Goal: Information Seeking & Learning: Compare options

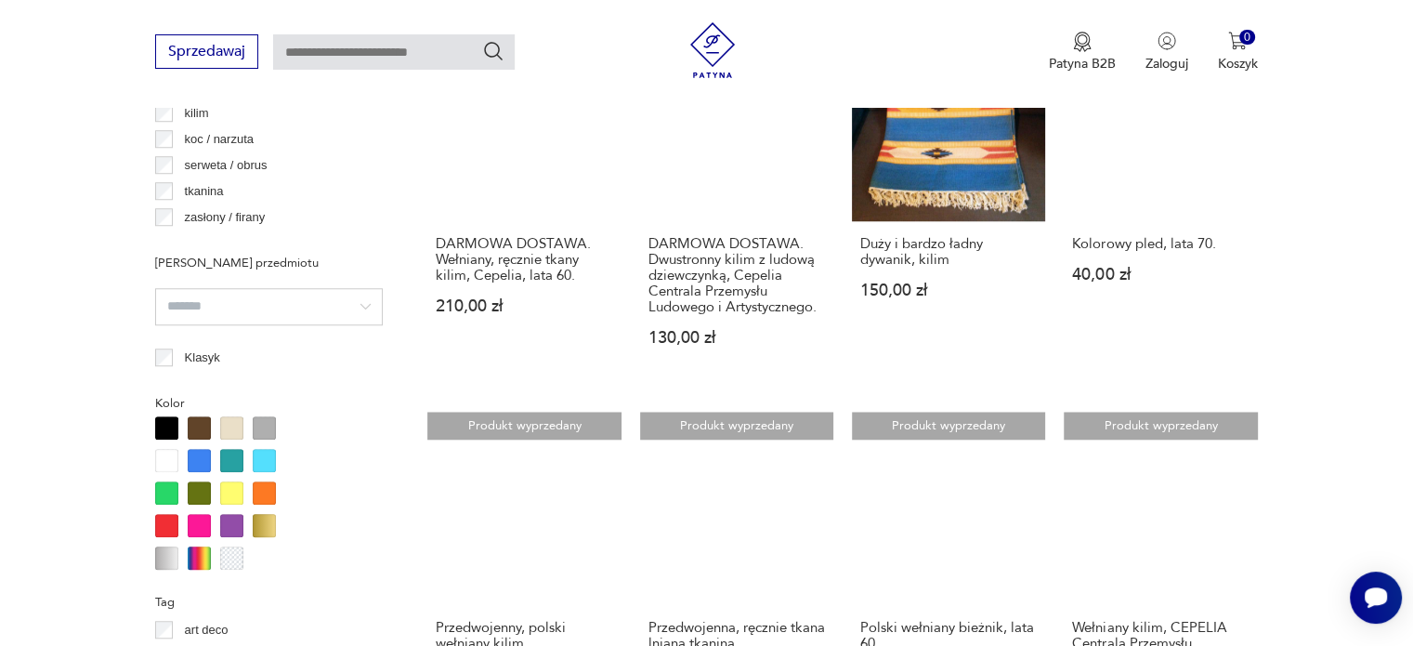
scroll to position [1765, 0]
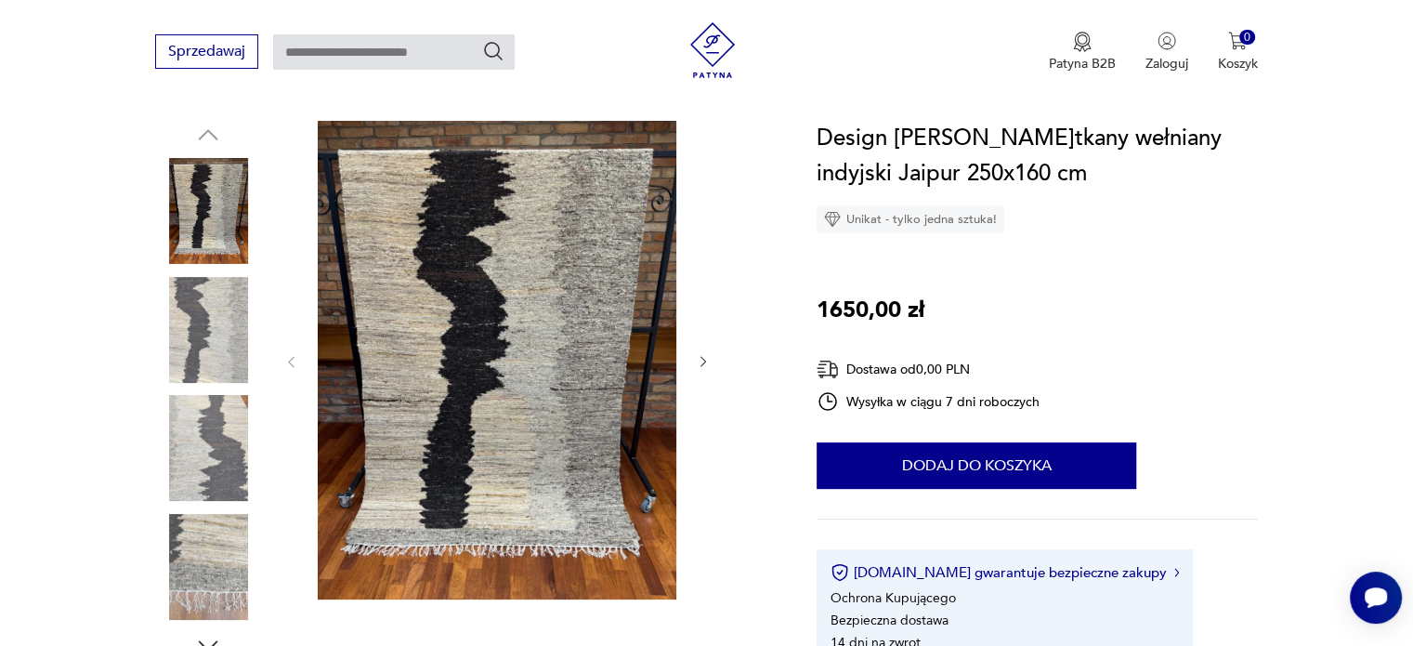
click at [199, 329] on img at bounding box center [208, 330] width 106 height 106
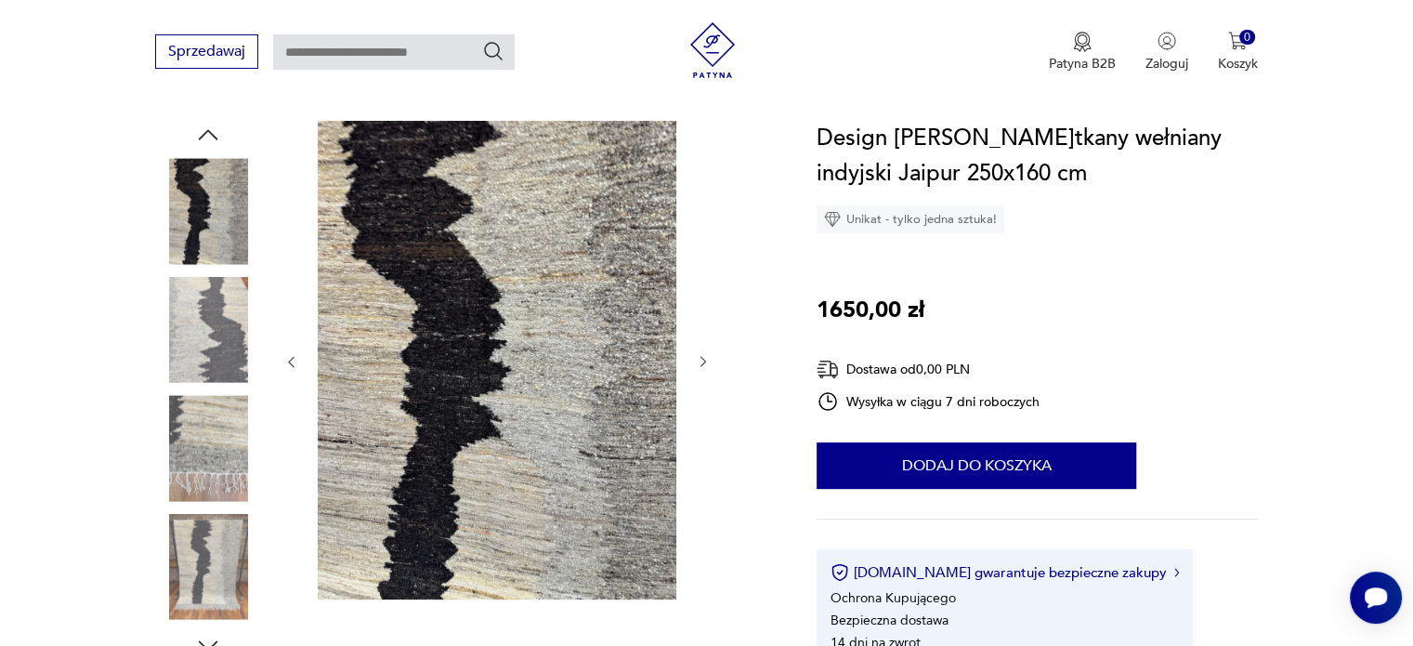
click at [217, 340] on img at bounding box center [208, 330] width 106 height 106
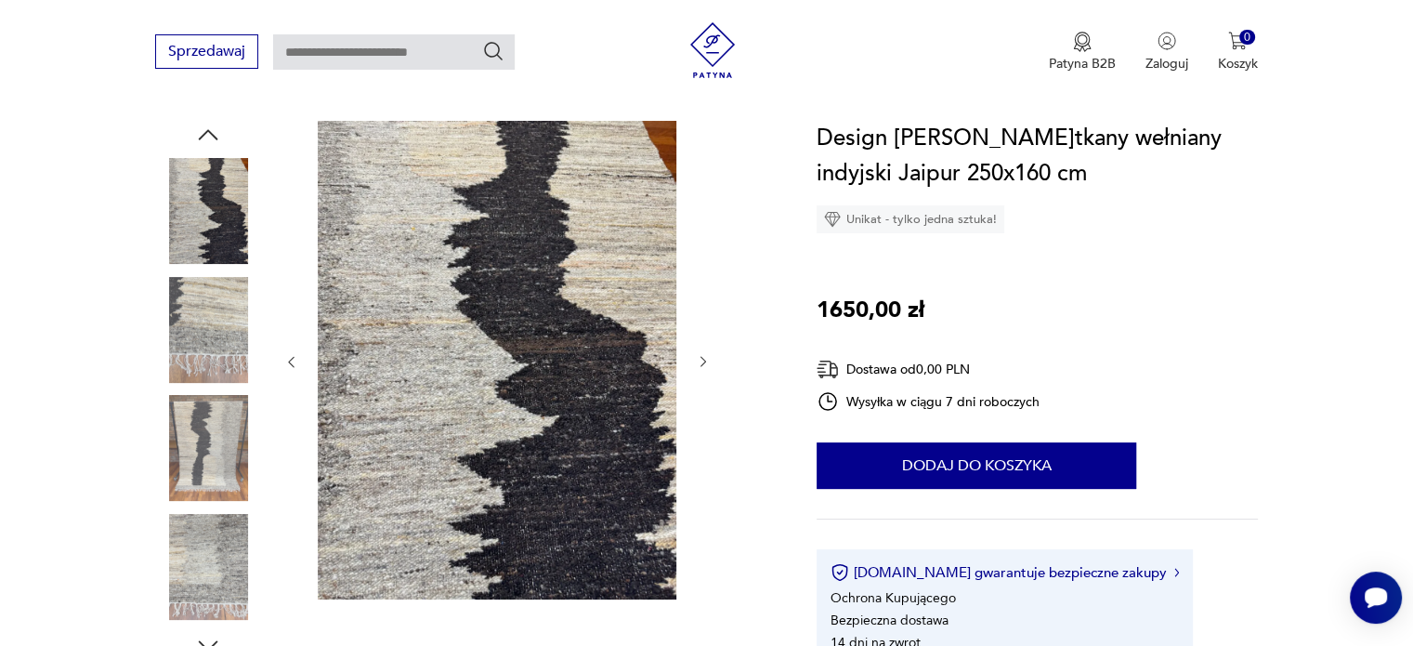
click at [206, 386] on div at bounding box center [208, 390] width 106 height 464
click at [209, 487] on img at bounding box center [208, 448] width 106 height 106
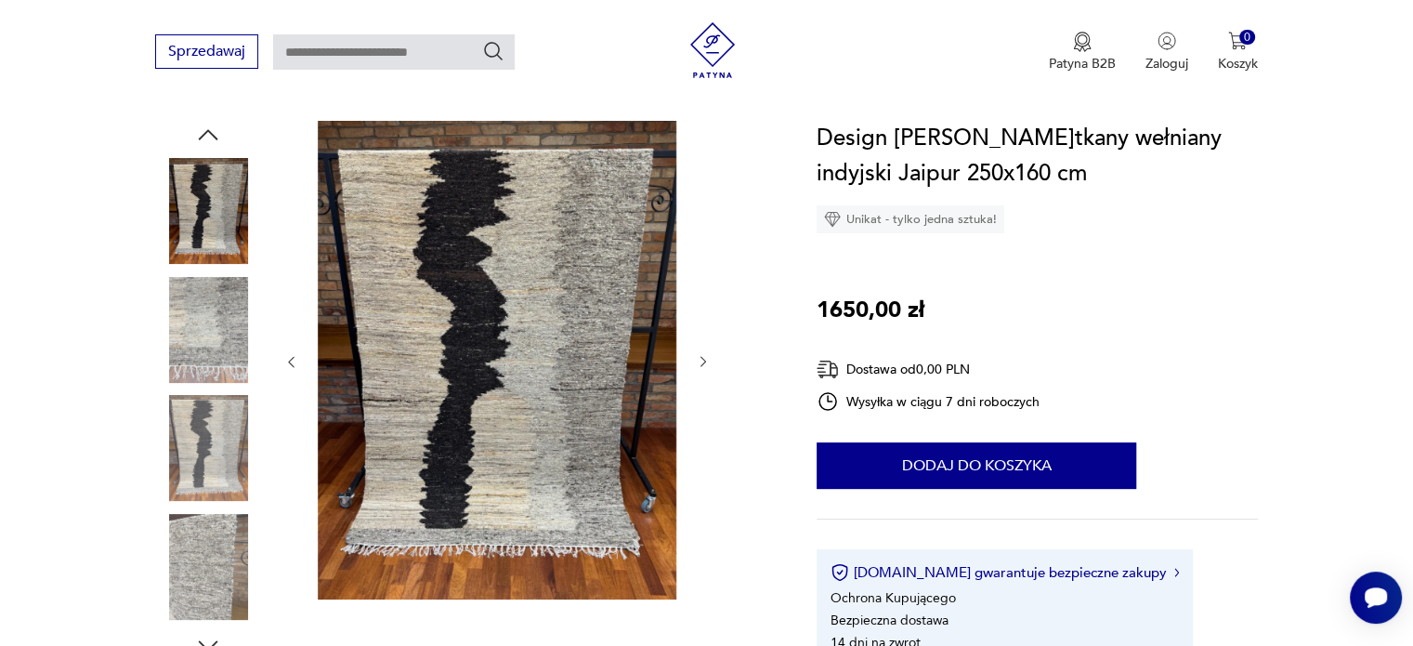
click at [202, 510] on div at bounding box center [208, 390] width 106 height 464
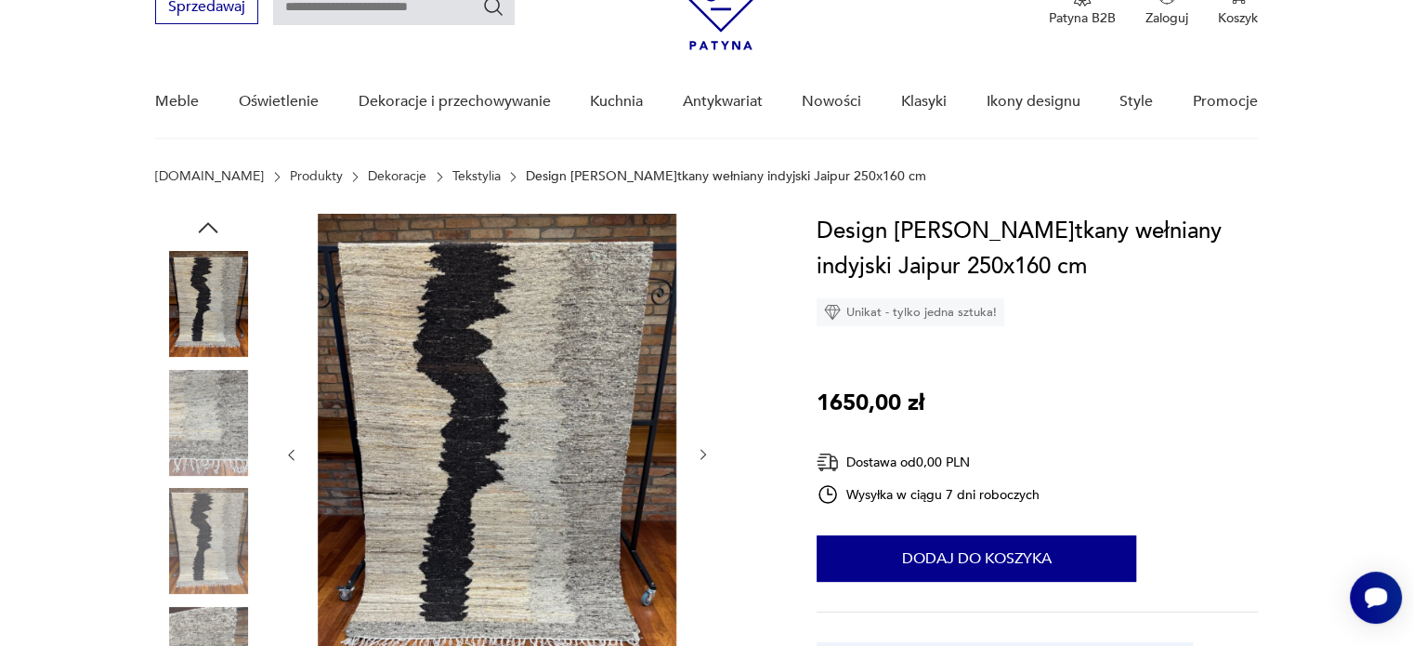
scroll to position [186, 0]
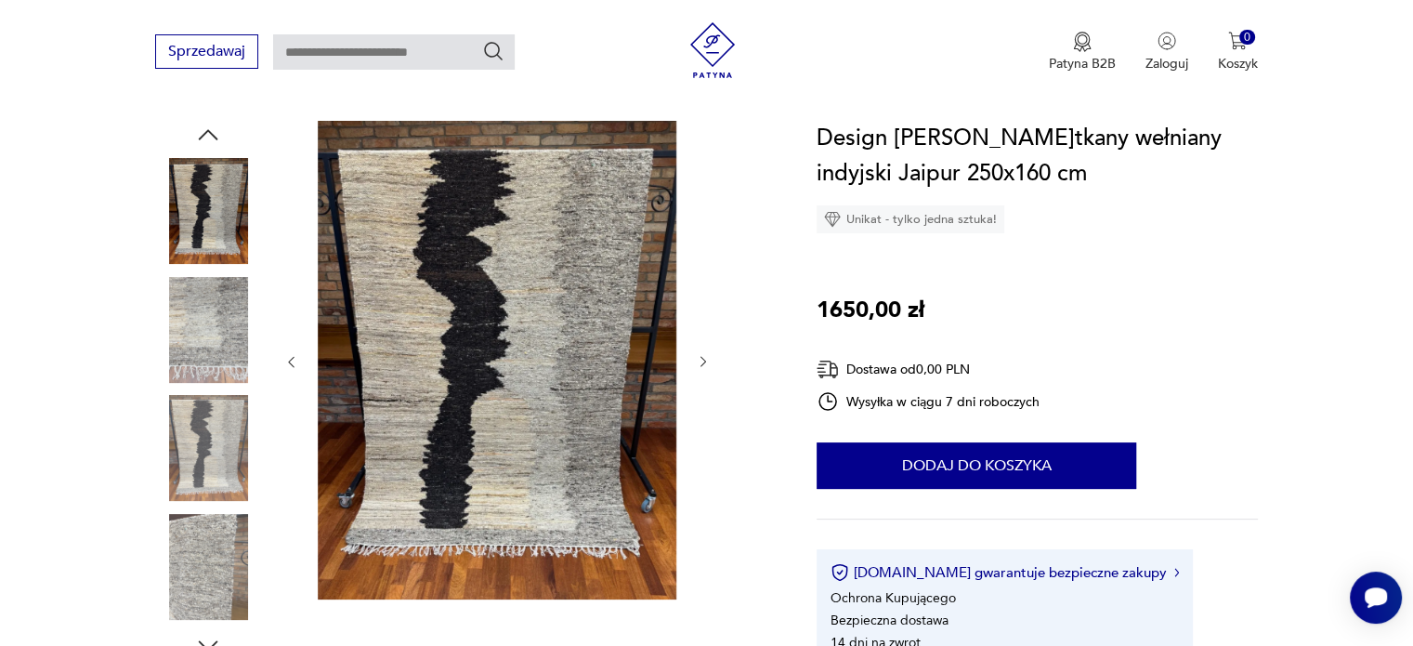
click at [1193, 341] on div "Design dywan r.tkany wełniany indyjski Jaipur 250x160 cm Unikat - tylko jedna s…" at bounding box center [1036, 393] width 441 height 544
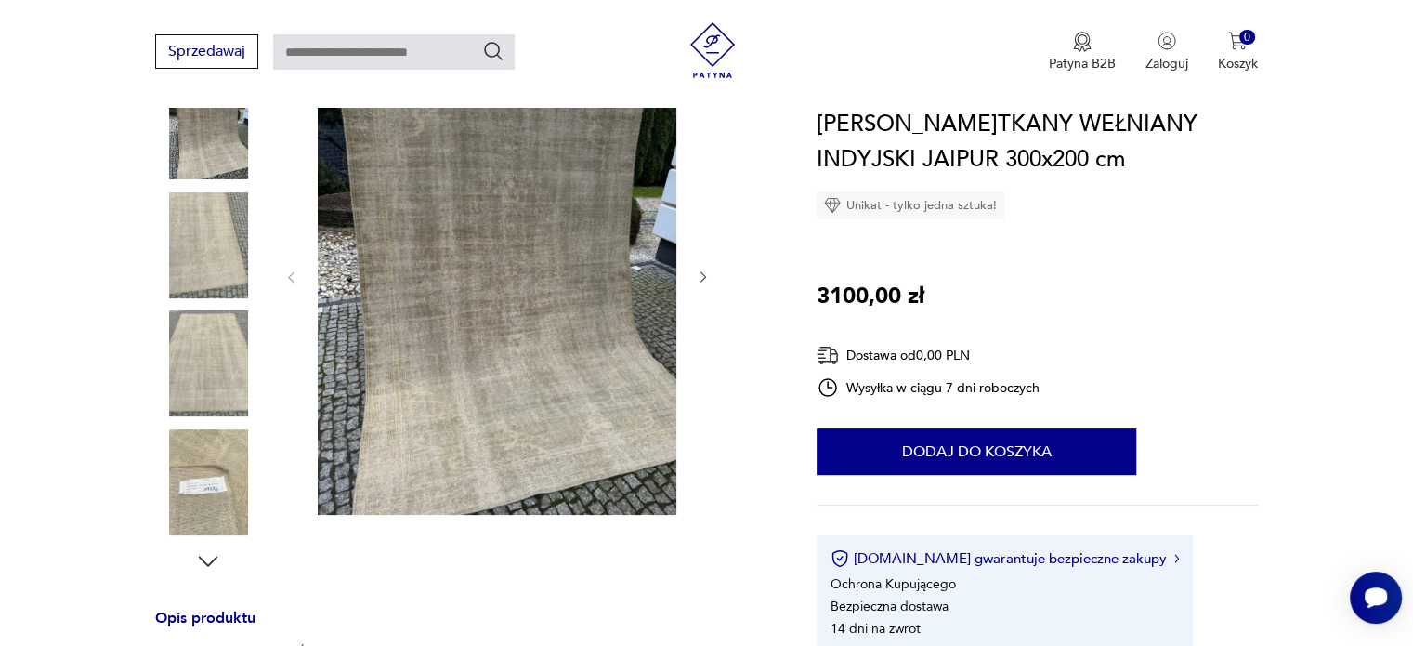
scroll to position [186, 0]
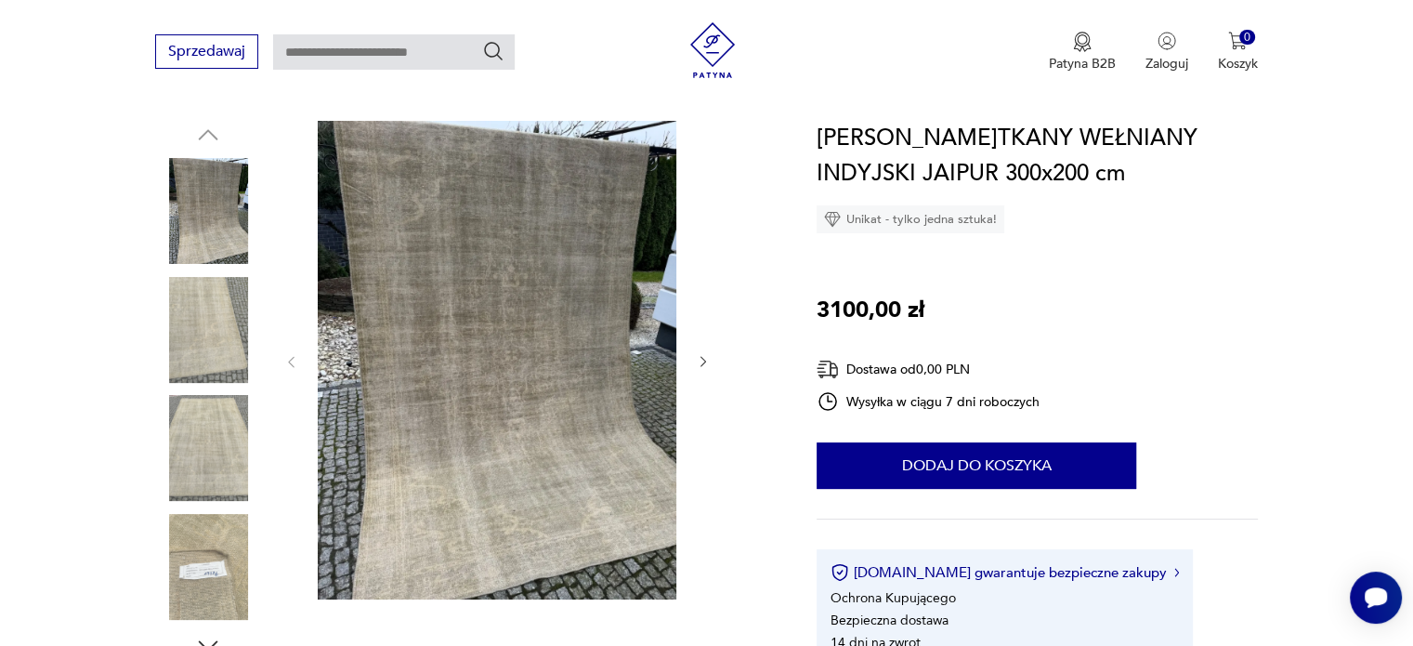
click at [1192, 315] on div "DYWAN R.TKANY WEŁNIANY INDYJSKI JAIPUR 300x200 cm Unikat - tylko jedna sztuka! …" at bounding box center [1036, 393] width 441 height 544
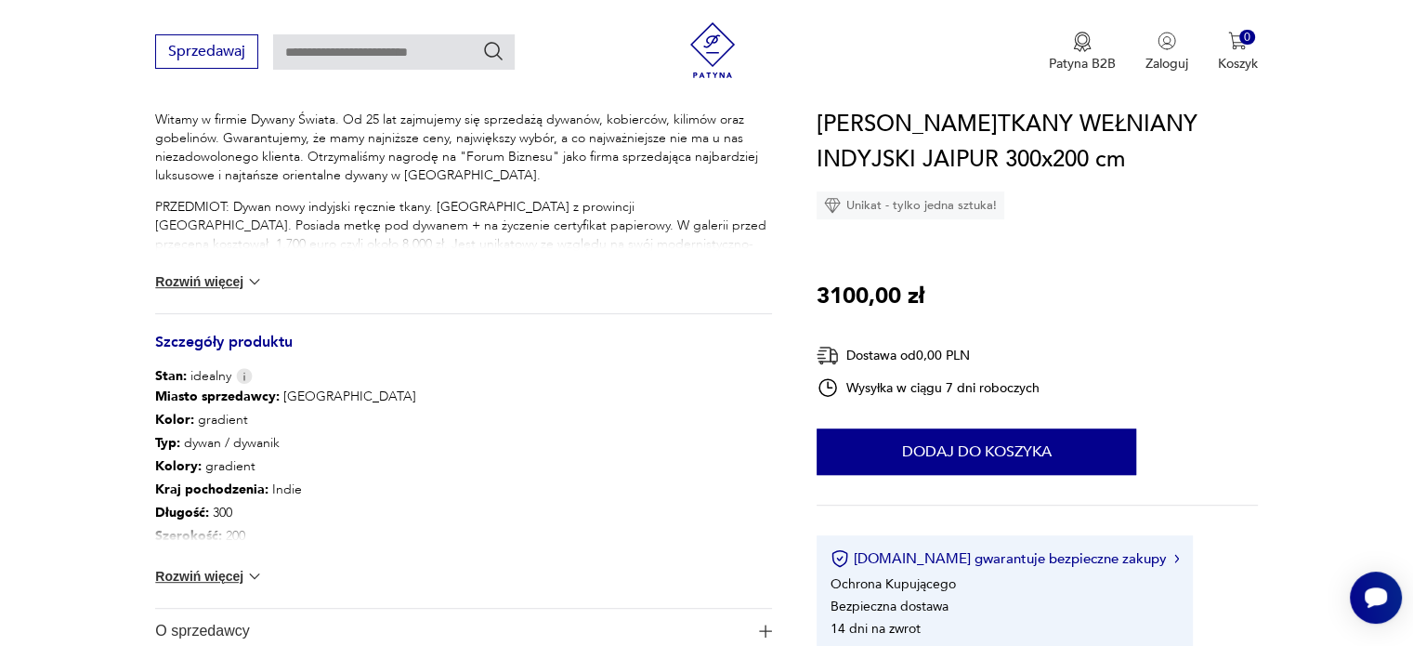
scroll to position [836, 0]
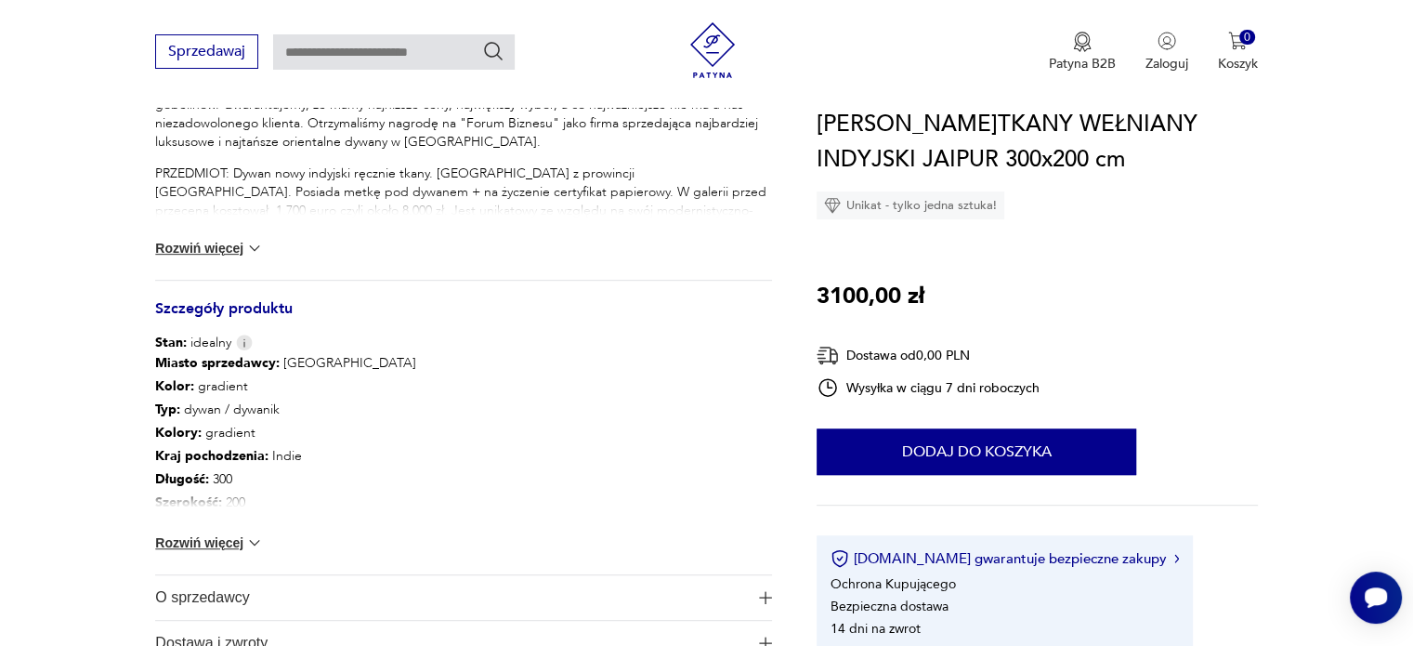
click at [204, 534] on button "Rozwiń więcej" at bounding box center [209, 542] width 108 height 19
click at [216, 239] on button "Rozwiń więcej" at bounding box center [209, 248] width 108 height 19
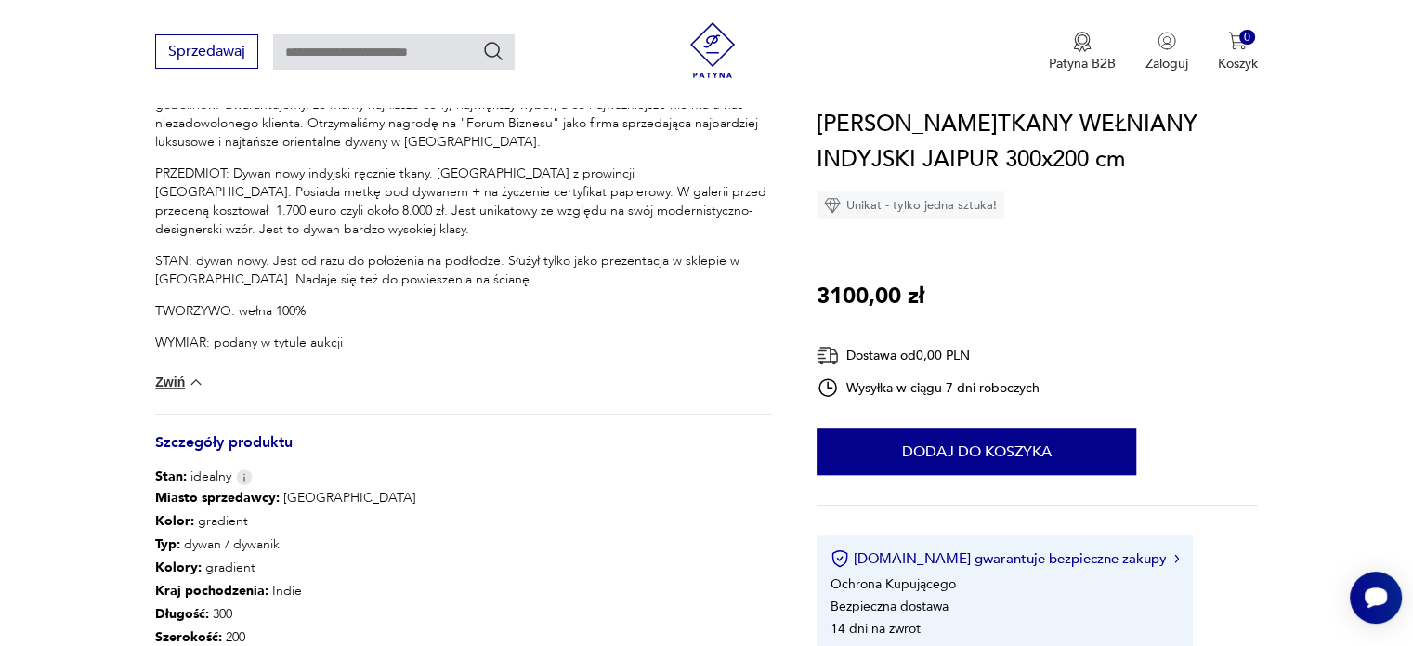
scroll to position [464, 0]
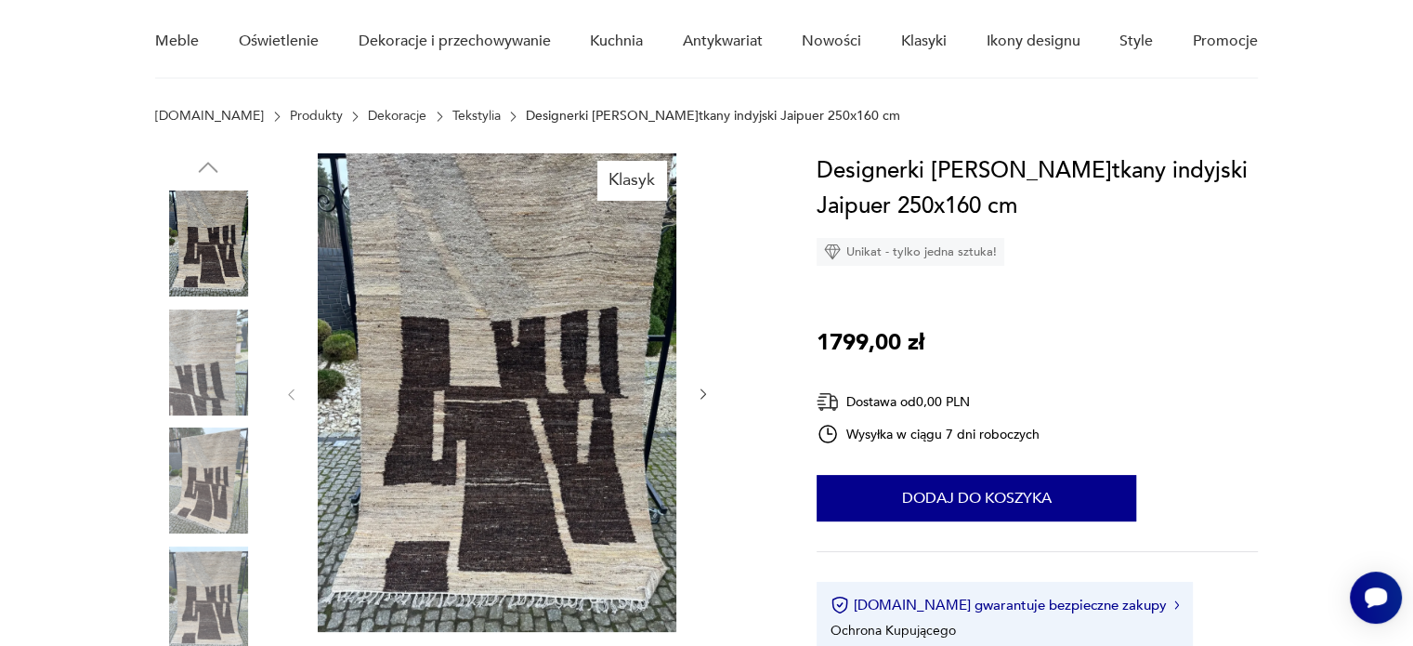
scroll to position [186, 0]
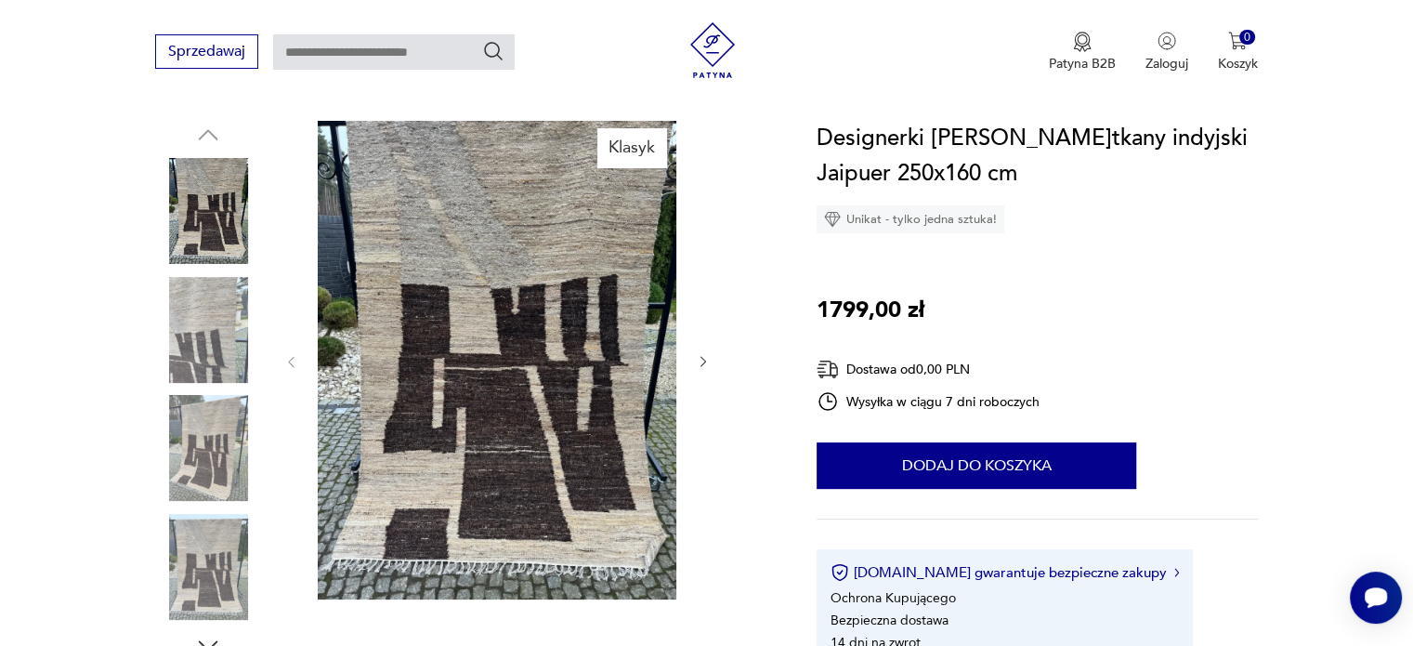
click at [215, 230] on img at bounding box center [208, 211] width 106 height 106
click at [208, 289] on img at bounding box center [208, 330] width 106 height 106
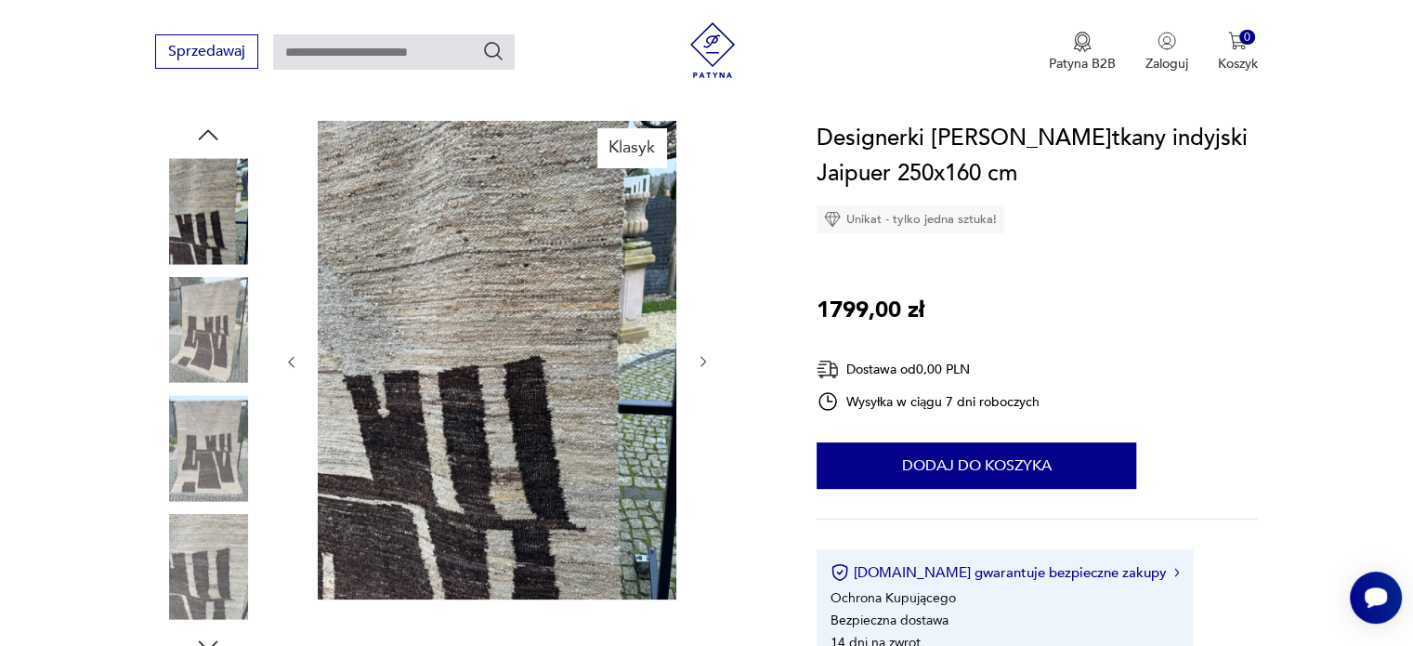
click at [214, 390] on div at bounding box center [208, 272] width 106 height 464
click at [202, 446] on img at bounding box center [208, 448] width 106 height 106
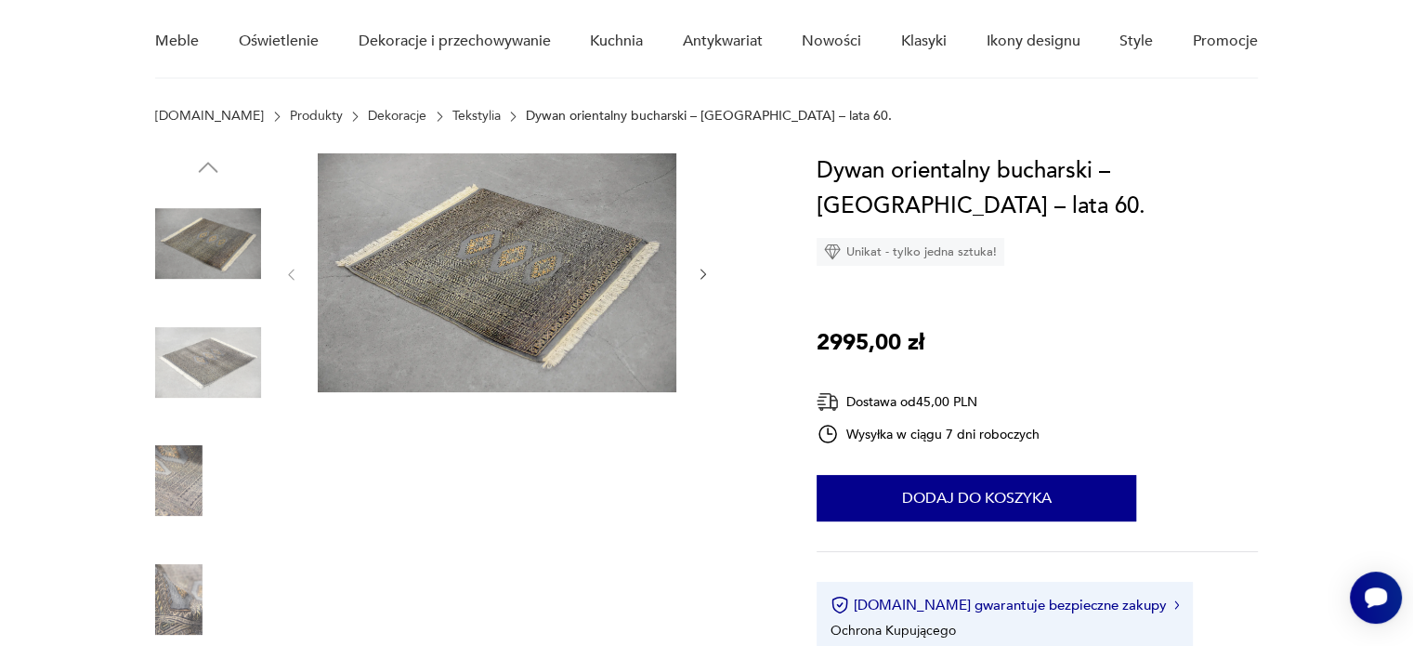
scroll to position [186, 0]
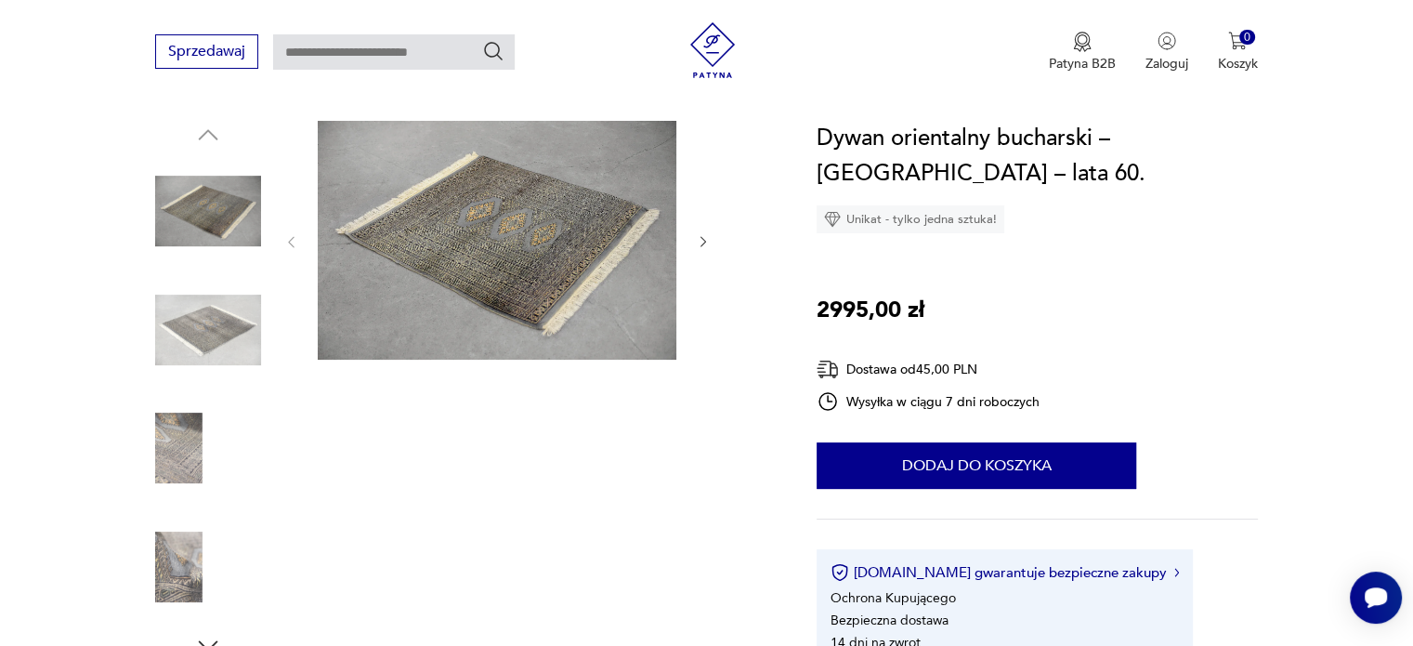
click at [704, 248] on icon "button" at bounding box center [704, 242] width 16 height 16
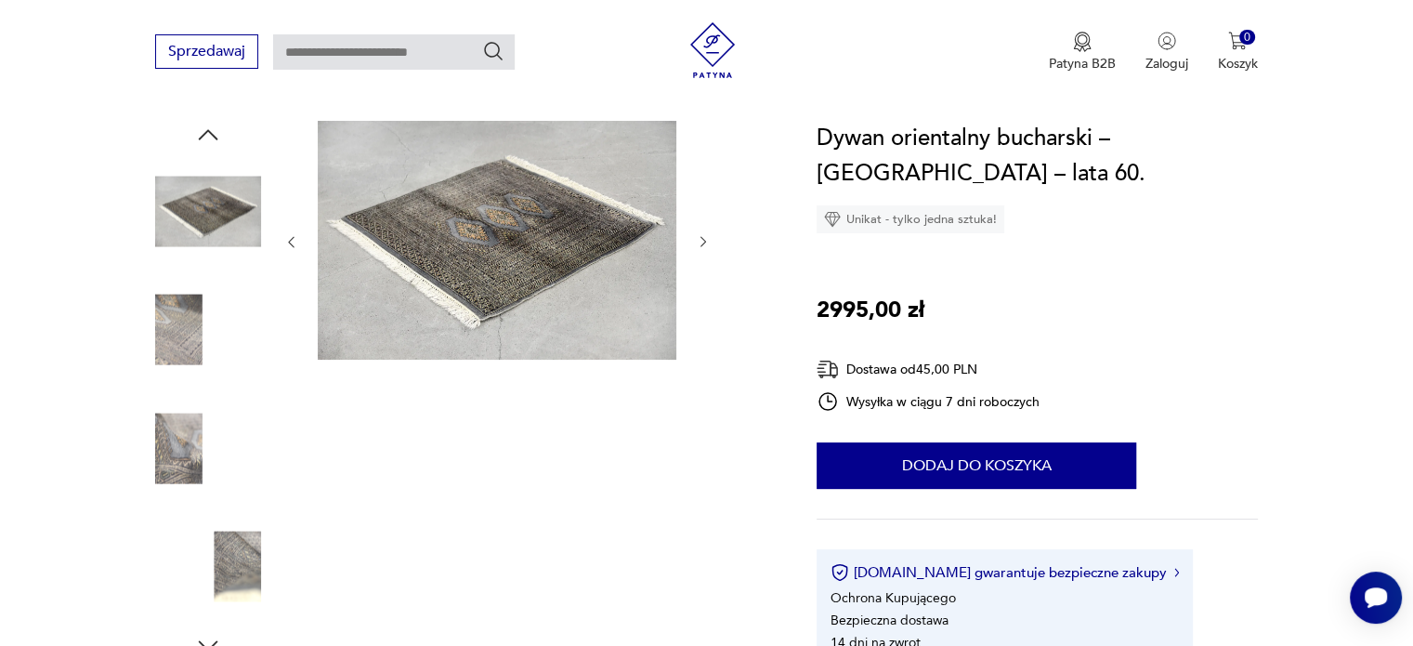
click at [704, 248] on icon "button" at bounding box center [704, 242] width 16 height 16
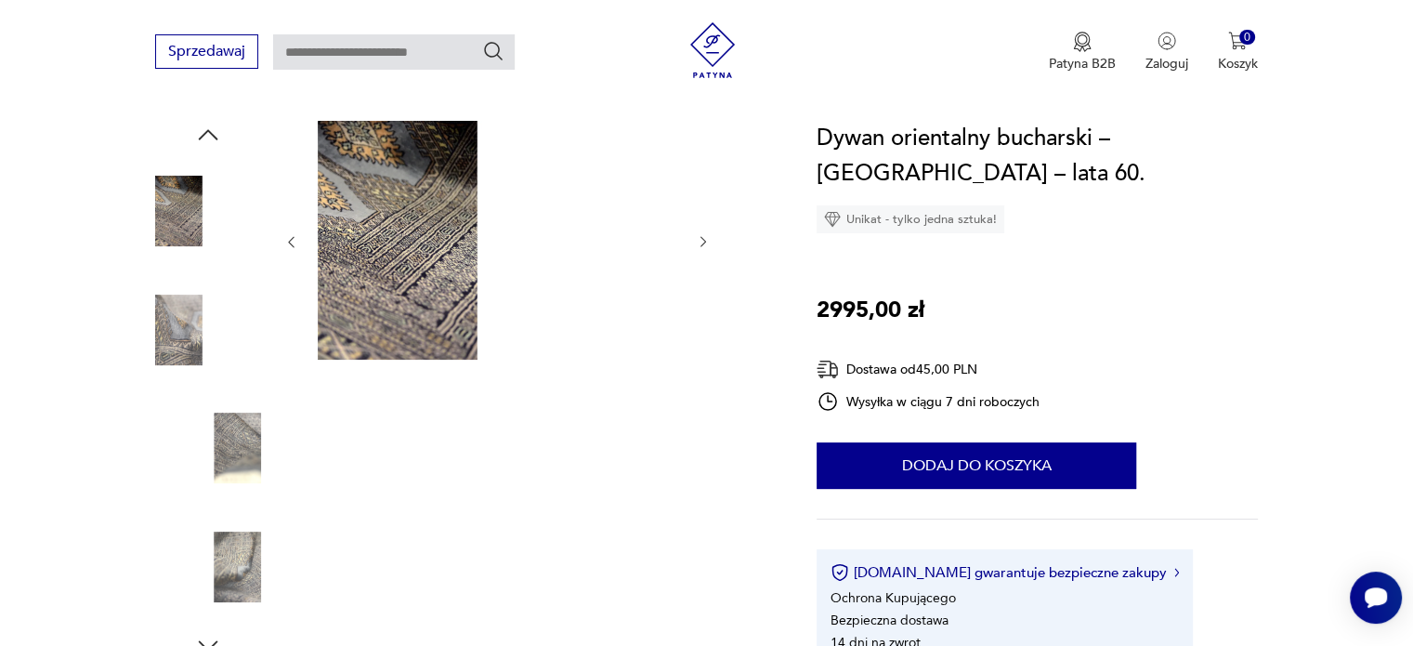
click at [704, 248] on icon "button" at bounding box center [704, 242] width 16 height 16
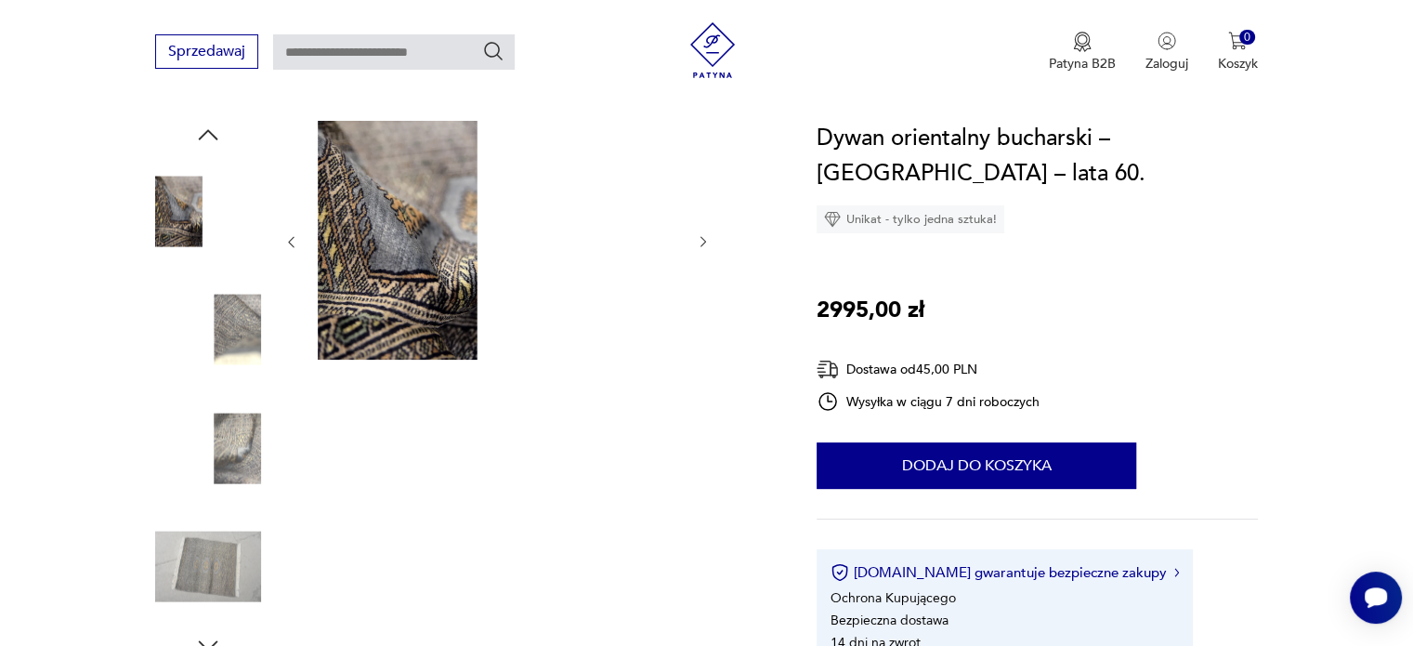
click at [704, 248] on icon "button" at bounding box center [704, 242] width 16 height 16
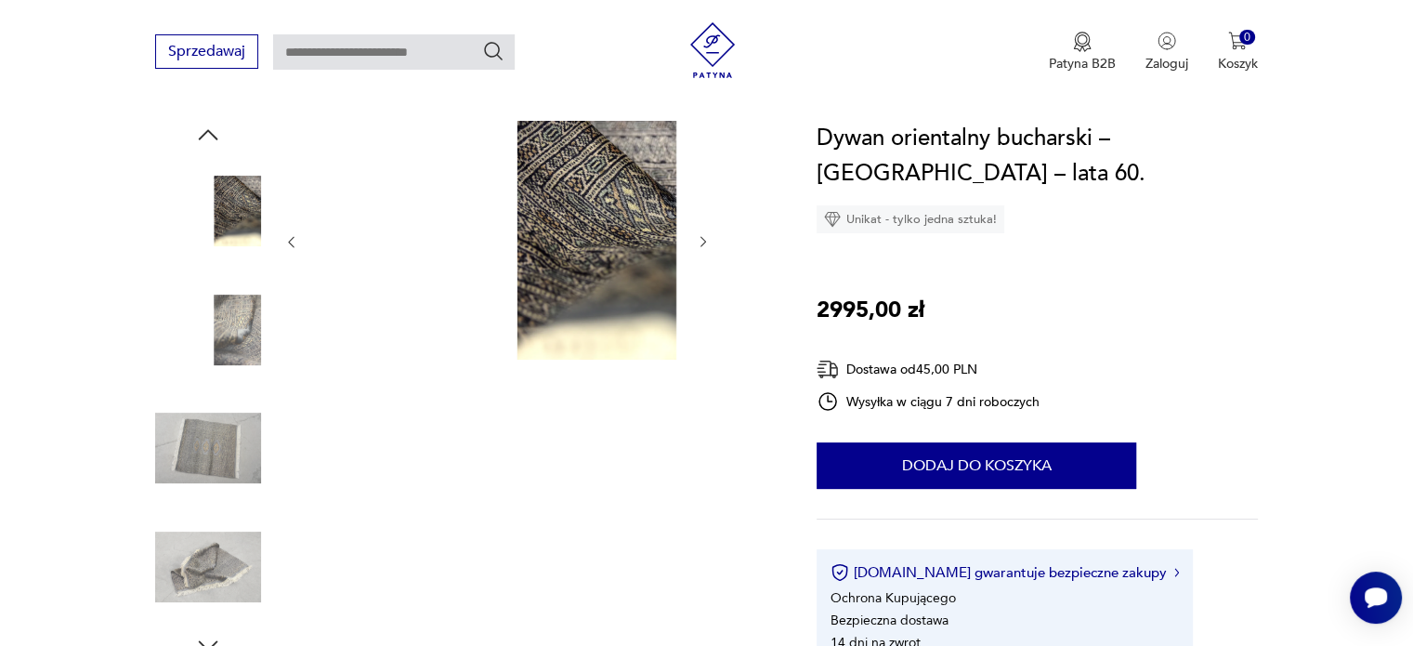
click at [704, 248] on icon "button" at bounding box center [704, 242] width 16 height 16
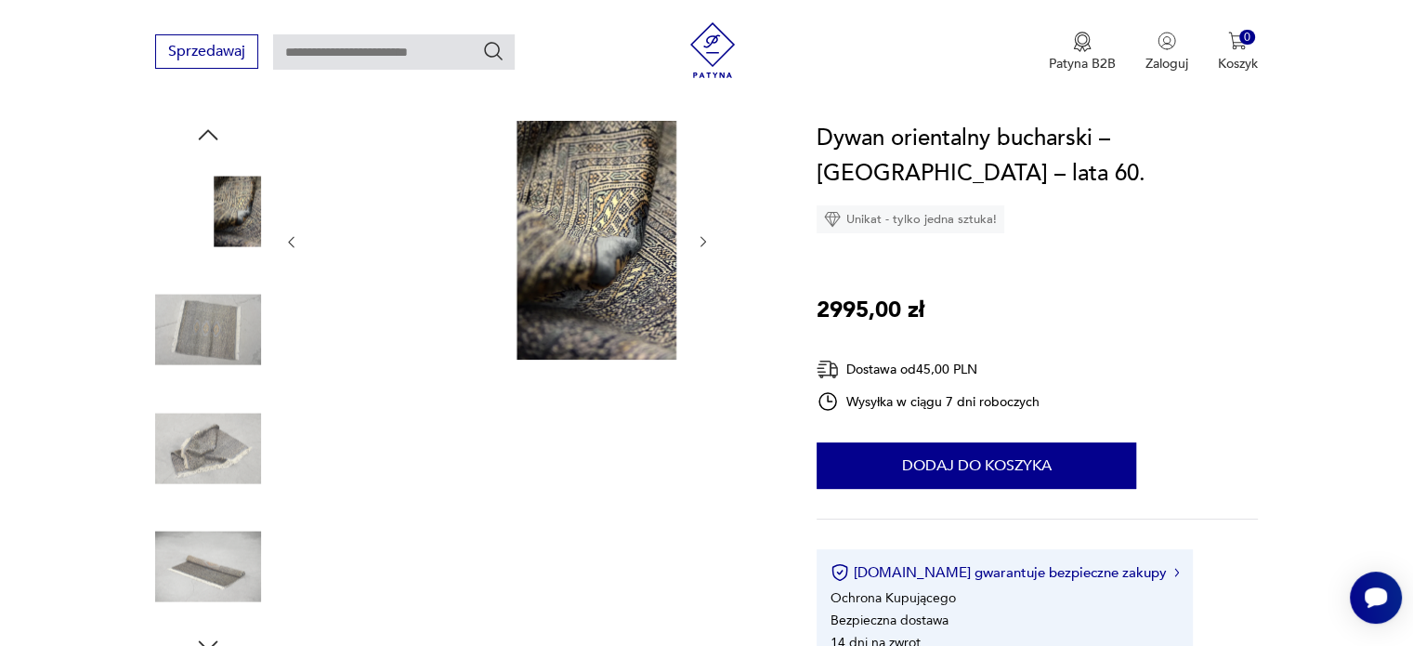
click at [704, 248] on icon "button" at bounding box center [704, 242] width 16 height 16
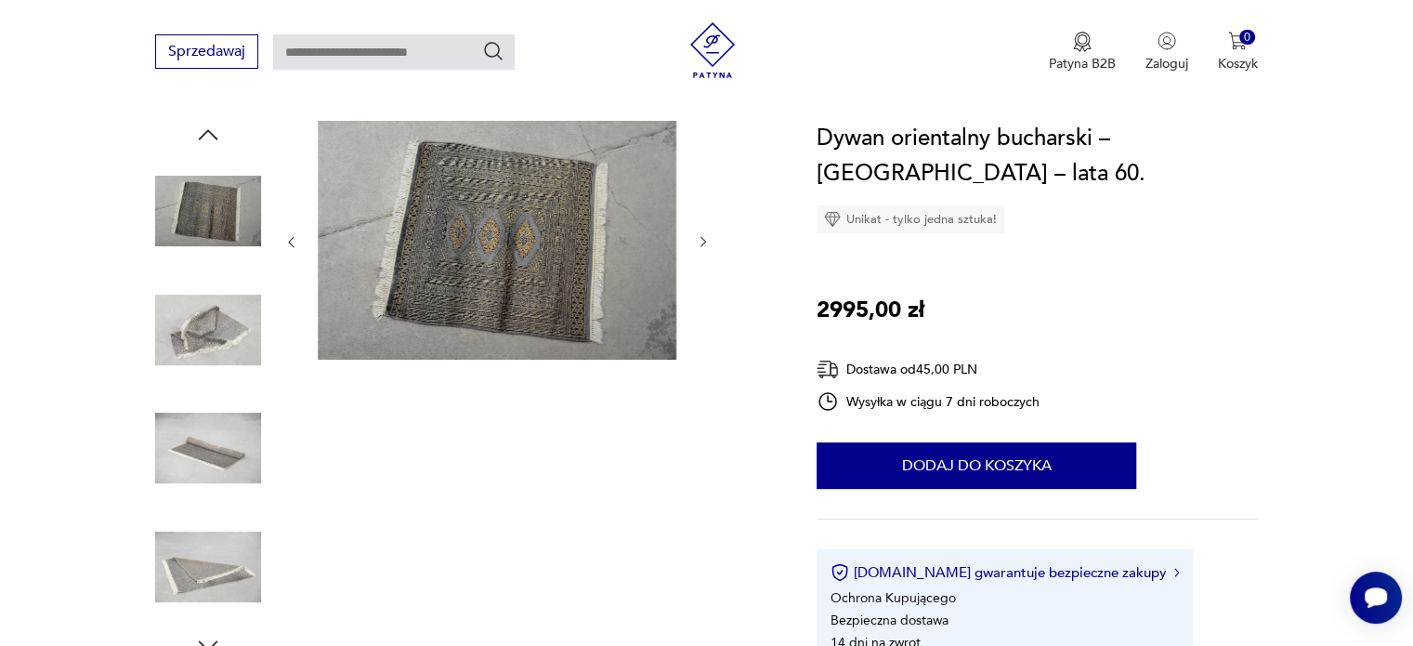
click at [704, 248] on icon "button" at bounding box center [704, 242] width 16 height 16
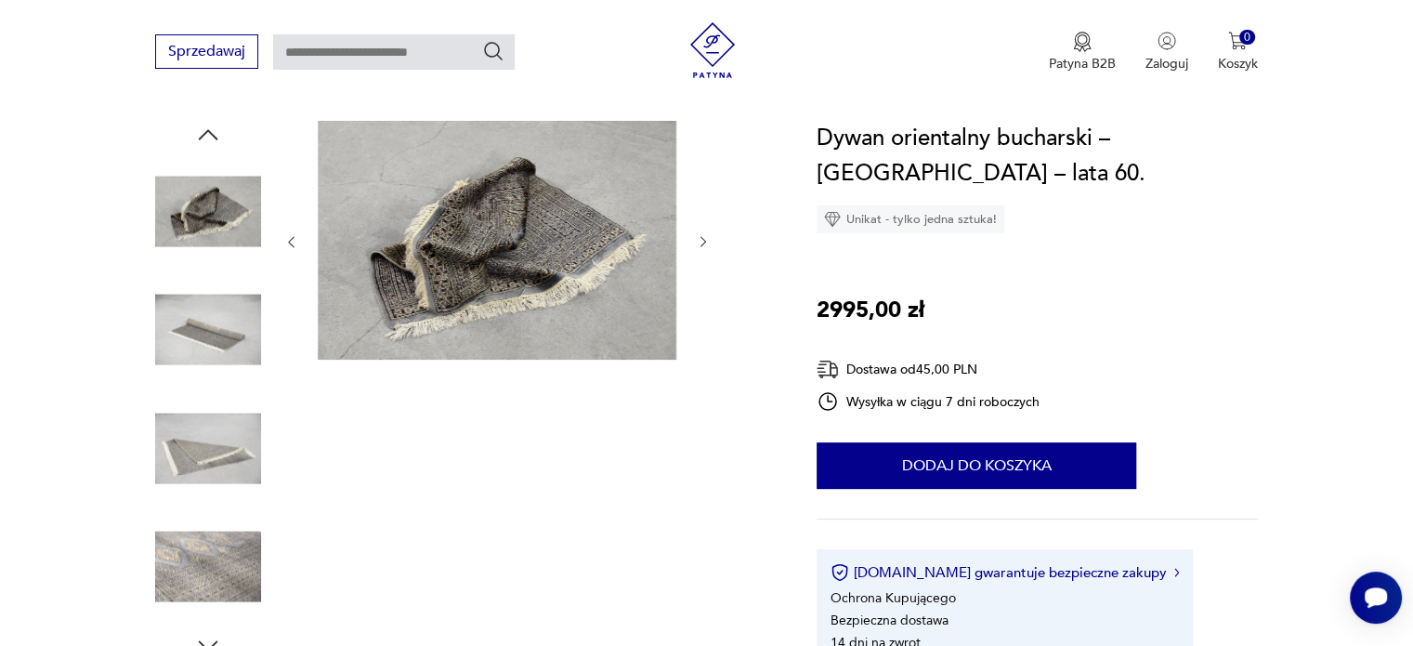
click at [285, 237] on icon "button" at bounding box center [291, 242] width 16 height 16
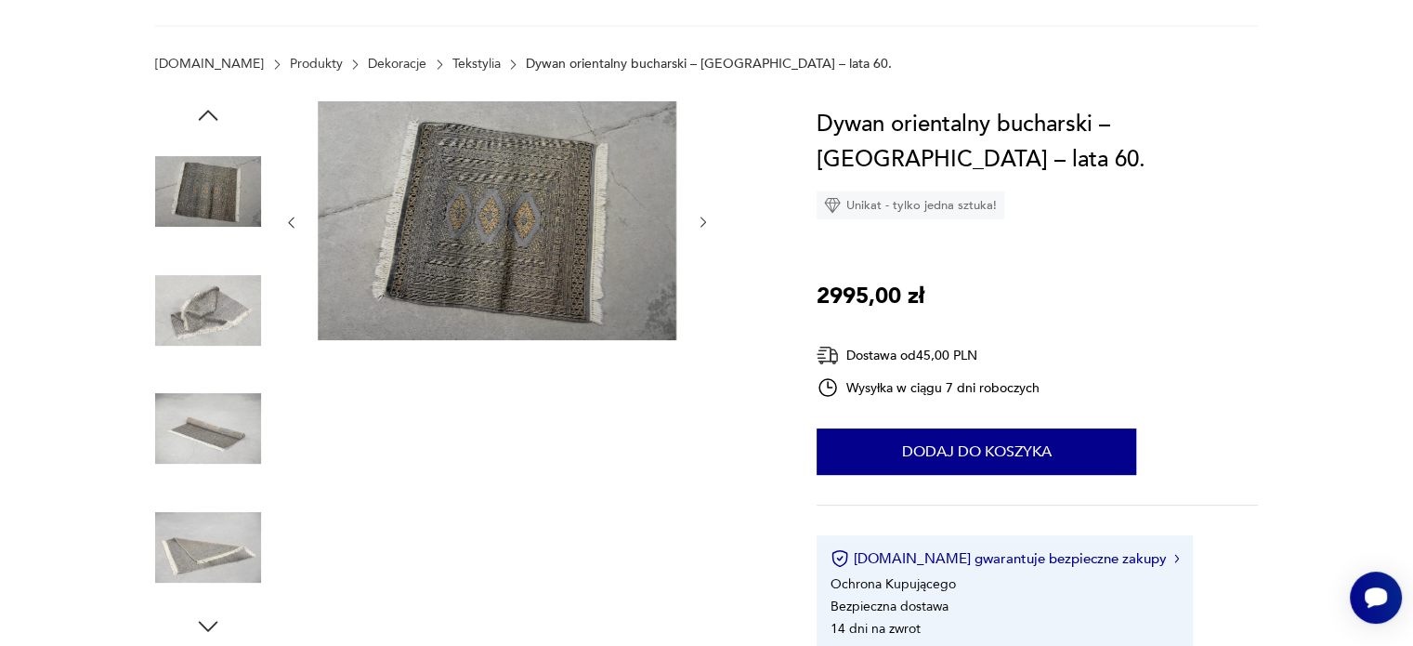
scroll to position [93, 0]
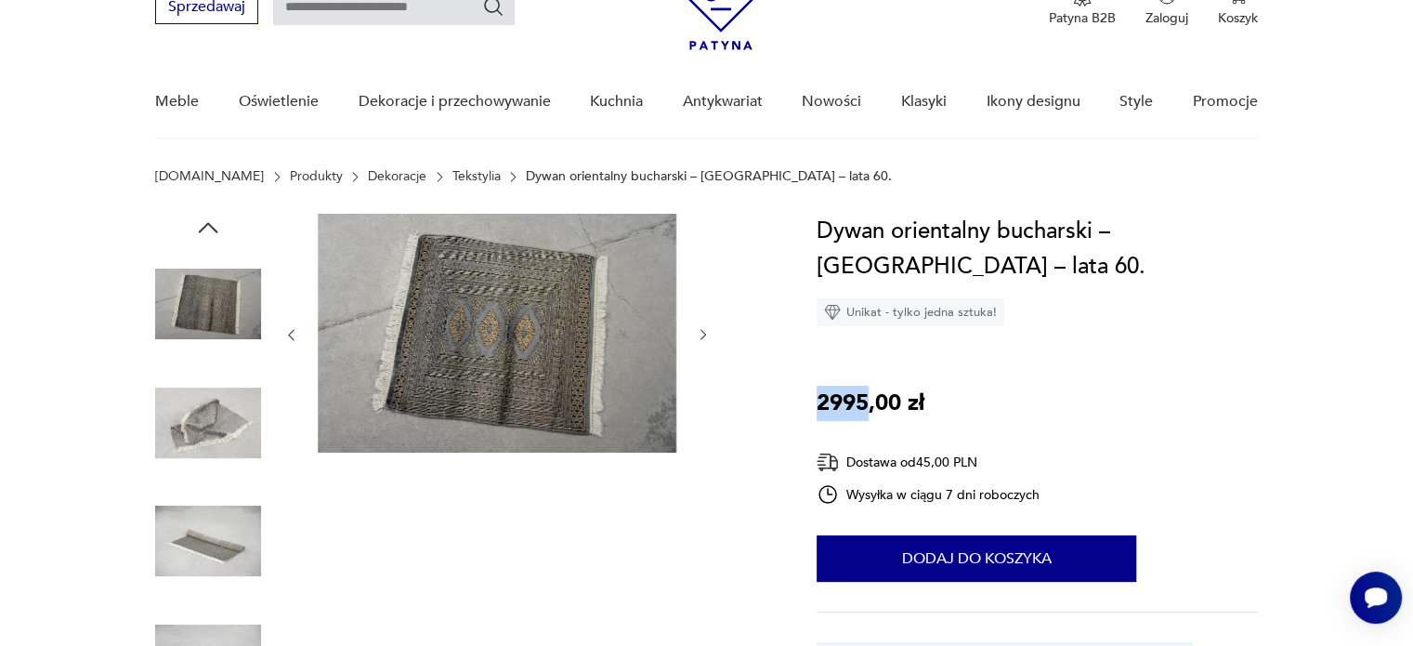
drag, startPoint x: 867, startPoint y: 401, endPoint x: 814, endPoint y: 400, distance: 53.0
copy p "2995"
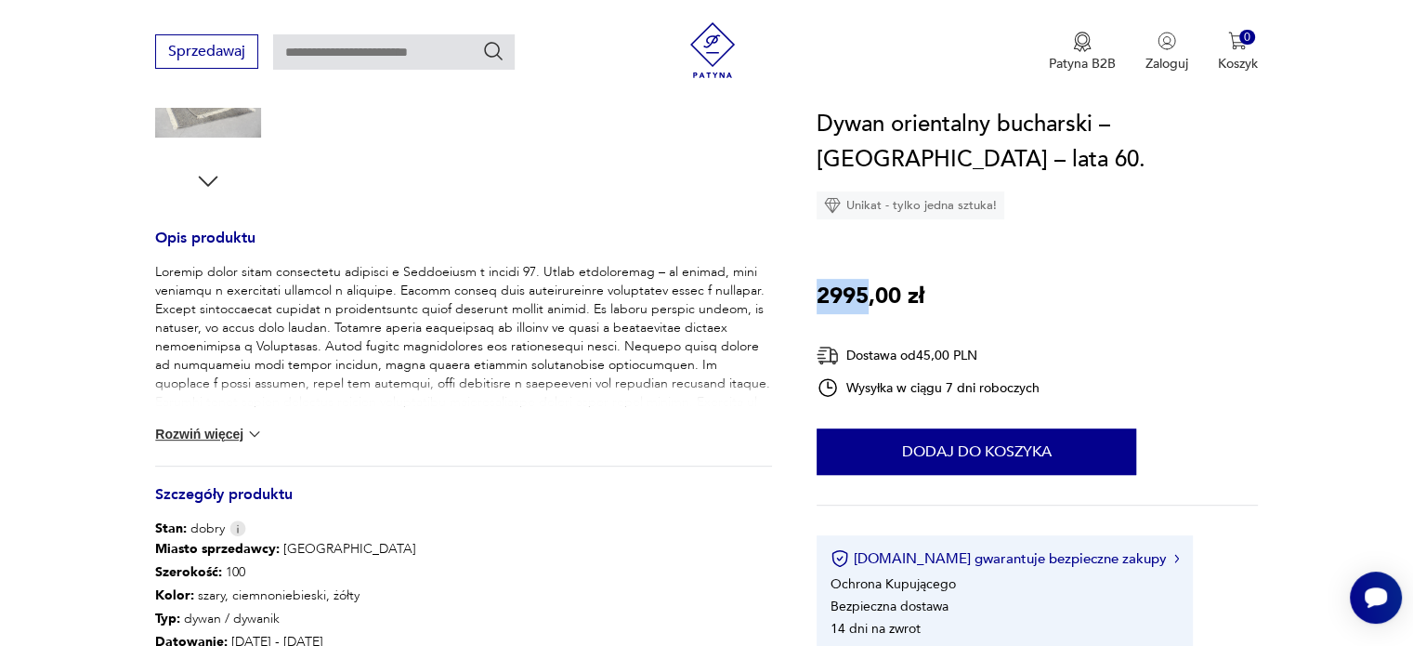
scroll to position [929, 0]
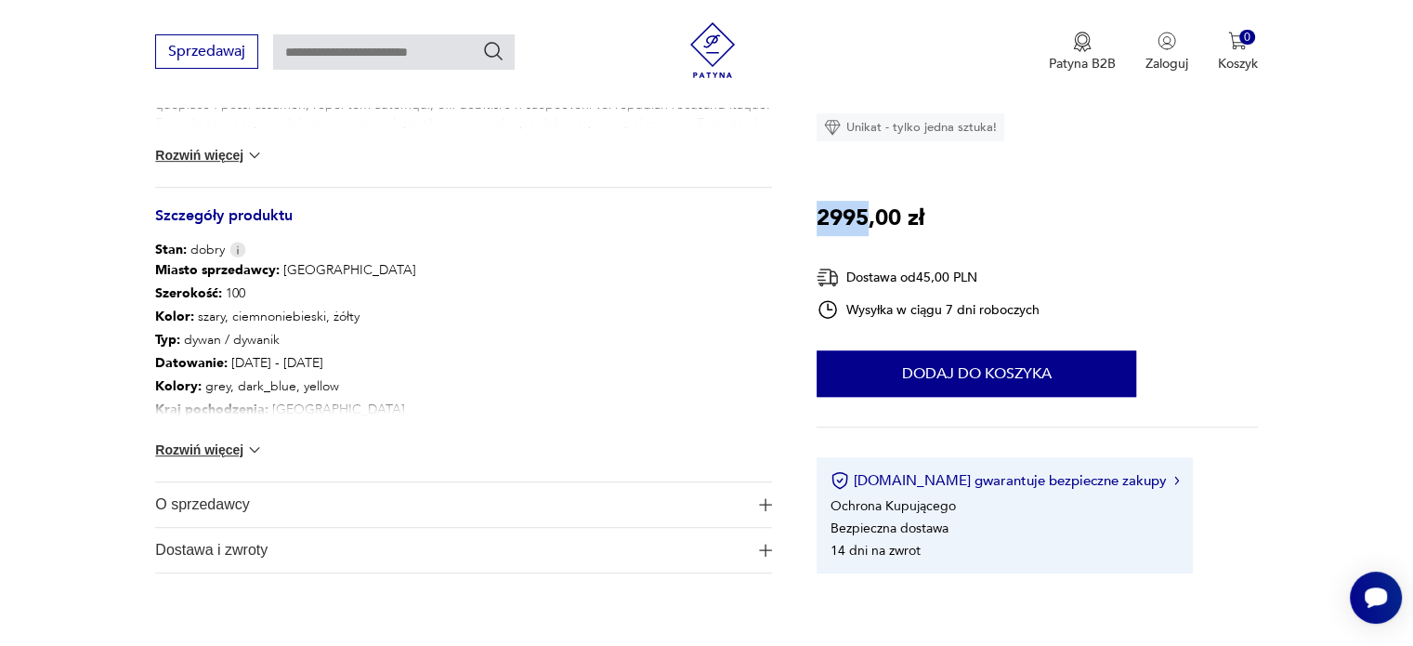
click at [250, 449] on img at bounding box center [254, 449] width 19 height 19
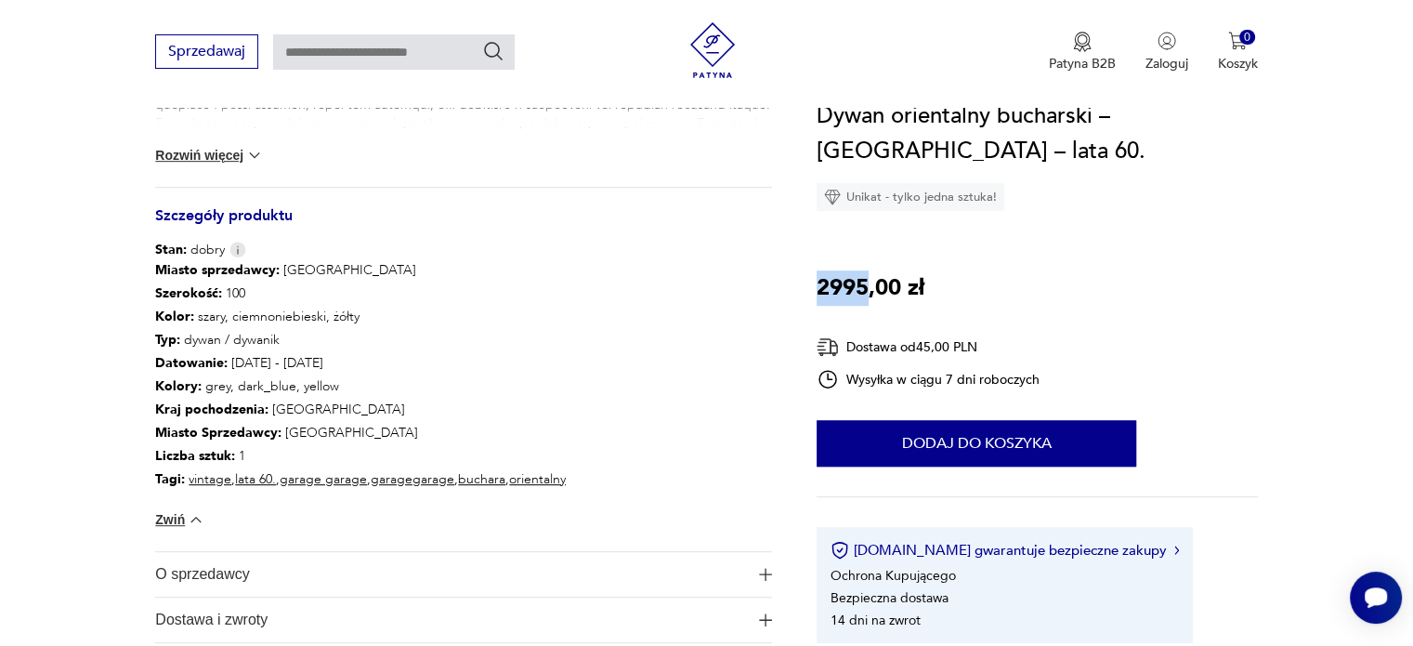
scroll to position [743, 0]
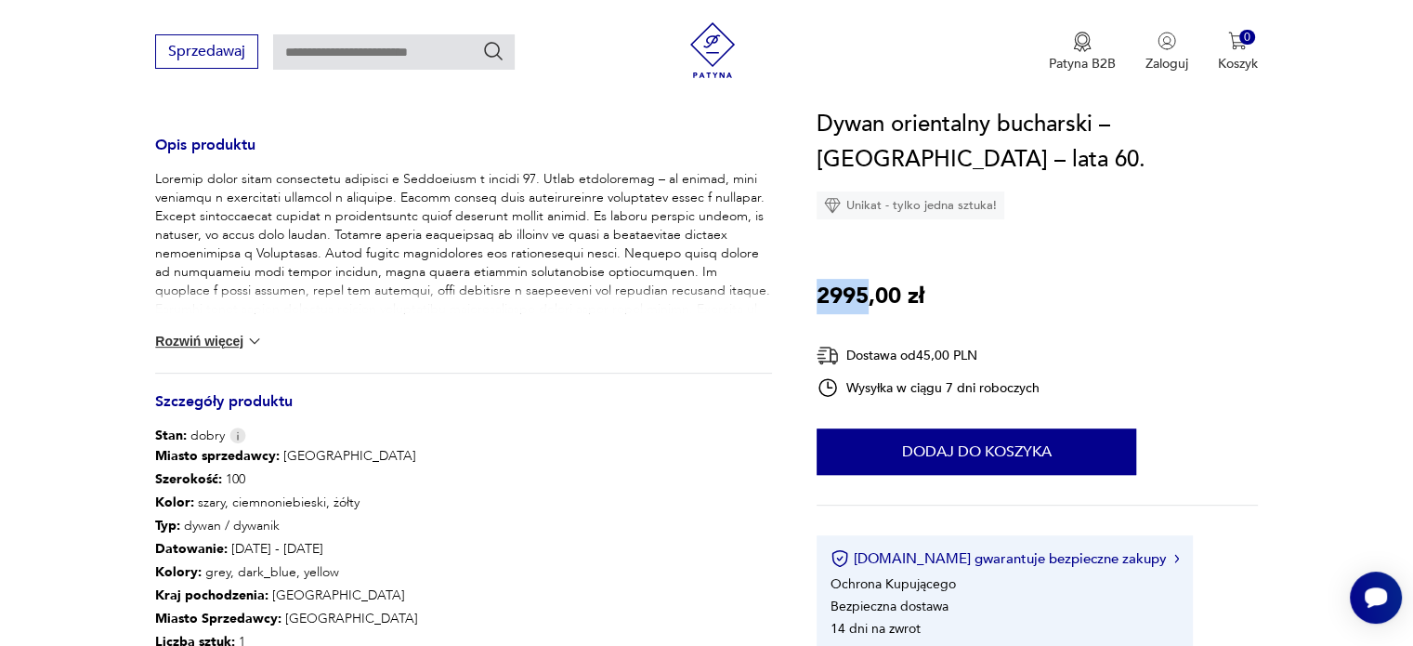
click at [205, 332] on button "Rozwiń więcej" at bounding box center [209, 341] width 108 height 19
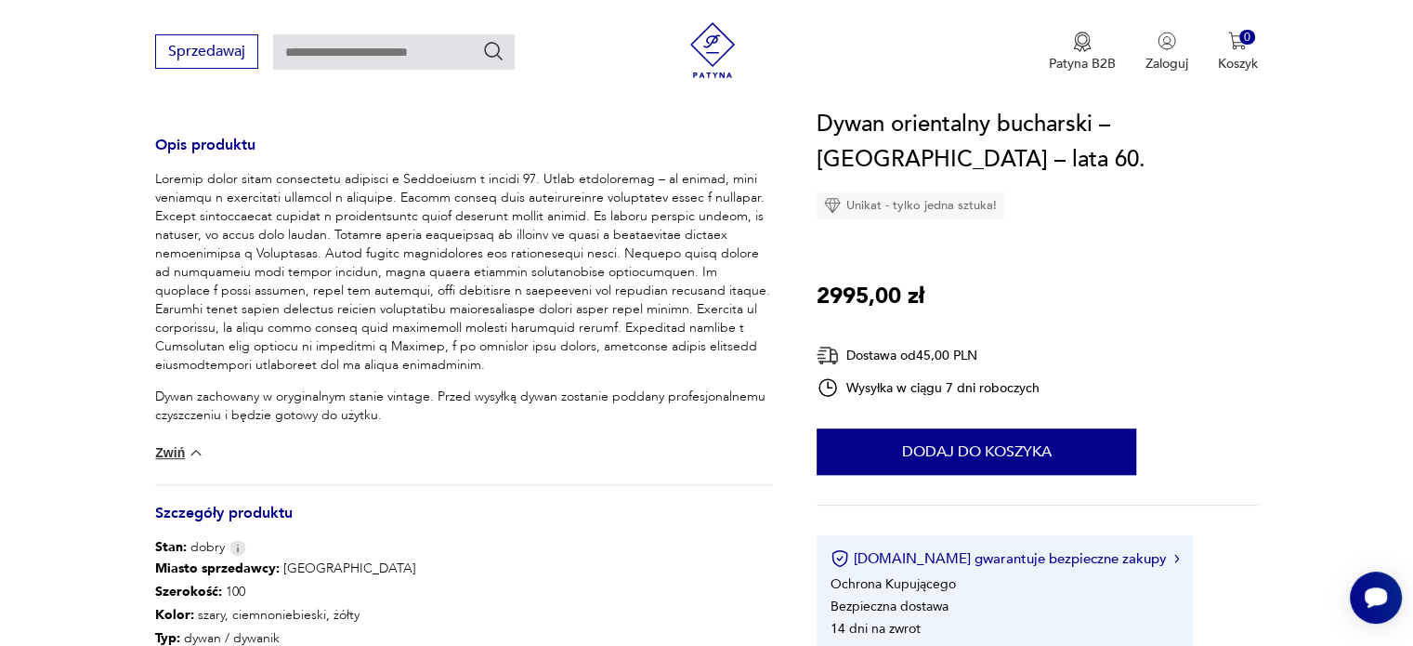
click at [580, 272] on p at bounding box center [463, 272] width 617 height 204
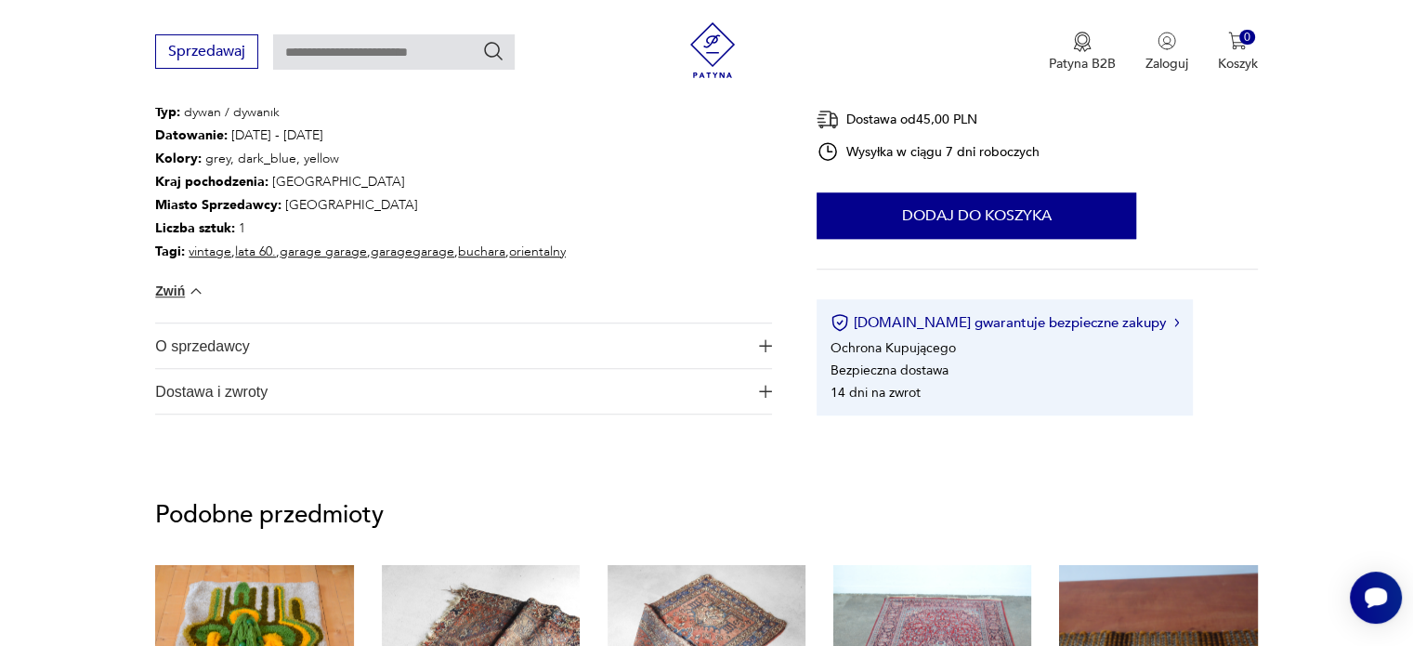
scroll to position [1300, 0]
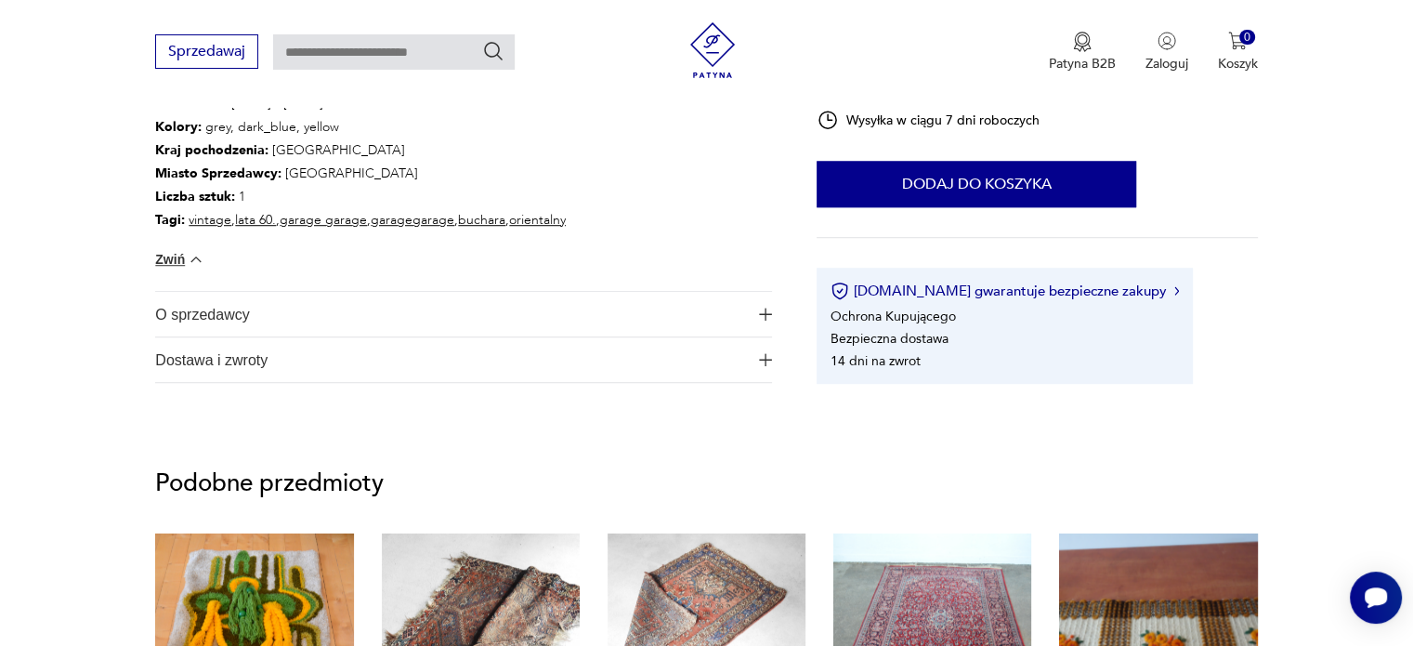
click at [486, 320] on span "O sprzedawcy" at bounding box center [450, 314] width 591 height 45
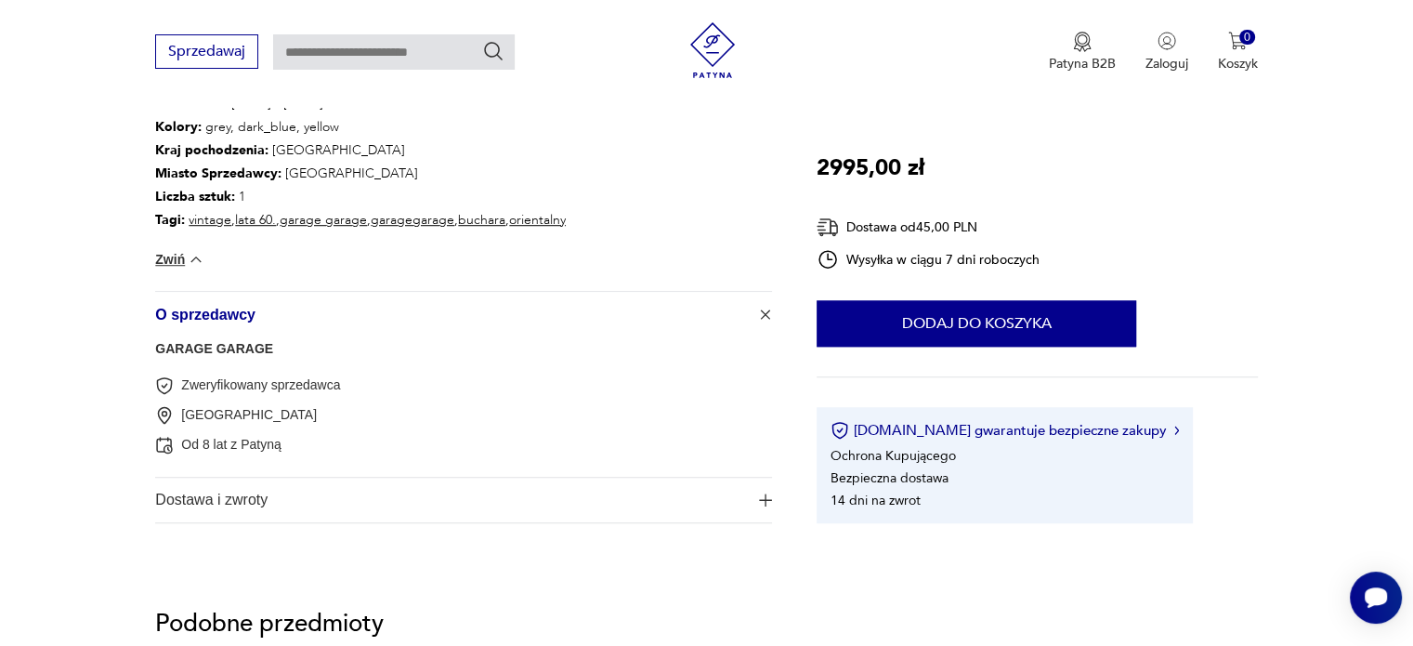
click at [479, 324] on span "O sprzedawcy" at bounding box center [450, 314] width 591 height 45
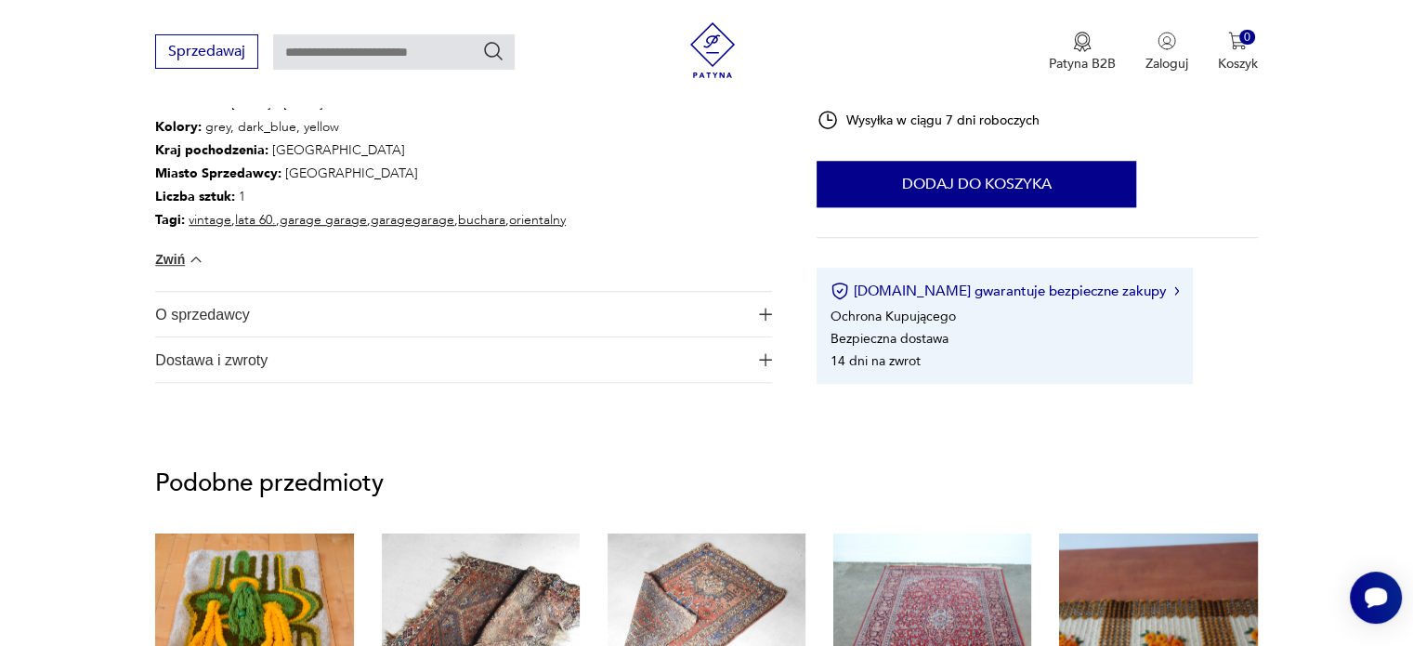
click at [349, 366] on span "Dostawa i zwroty" at bounding box center [450, 359] width 591 height 45
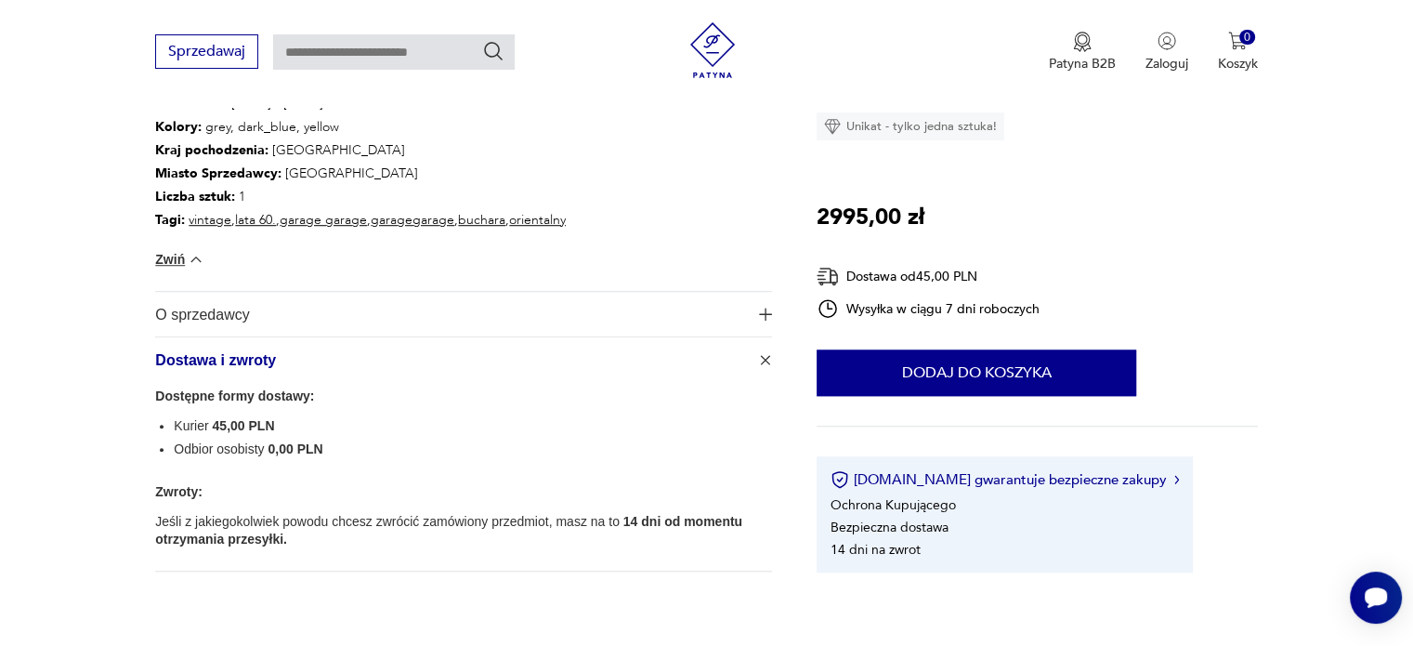
click at [349, 365] on span "Dostawa i zwroty" at bounding box center [450, 359] width 591 height 45
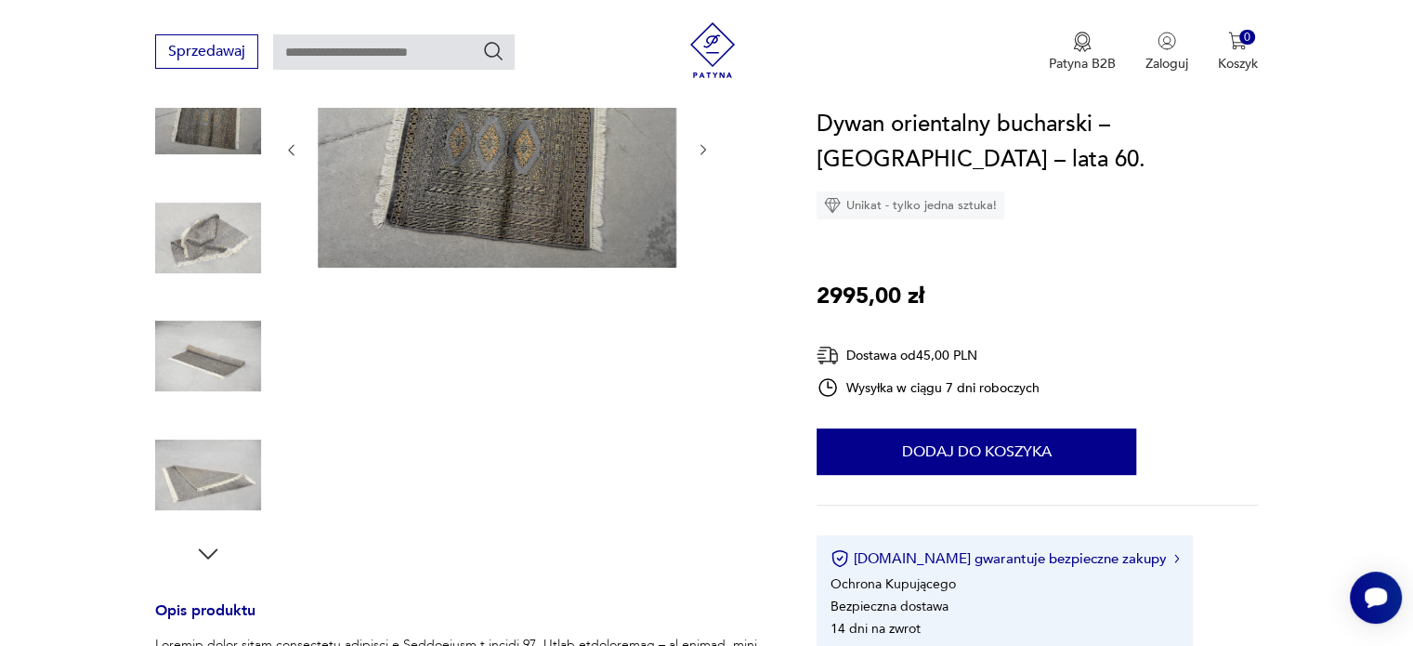
scroll to position [279, 0]
click at [212, 556] on icon "button" at bounding box center [208, 553] width 28 height 28
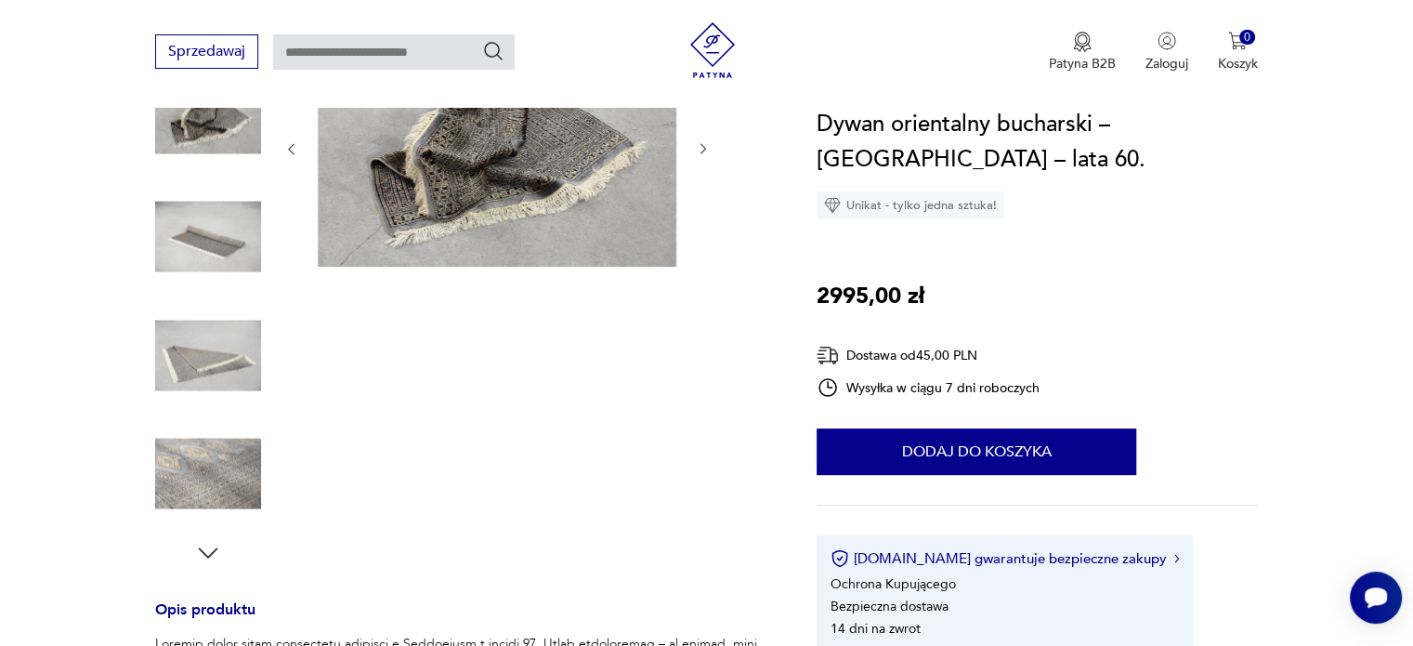
click at [212, 556] on icon "button" at bounding box center [208, 553] width 28 height 28
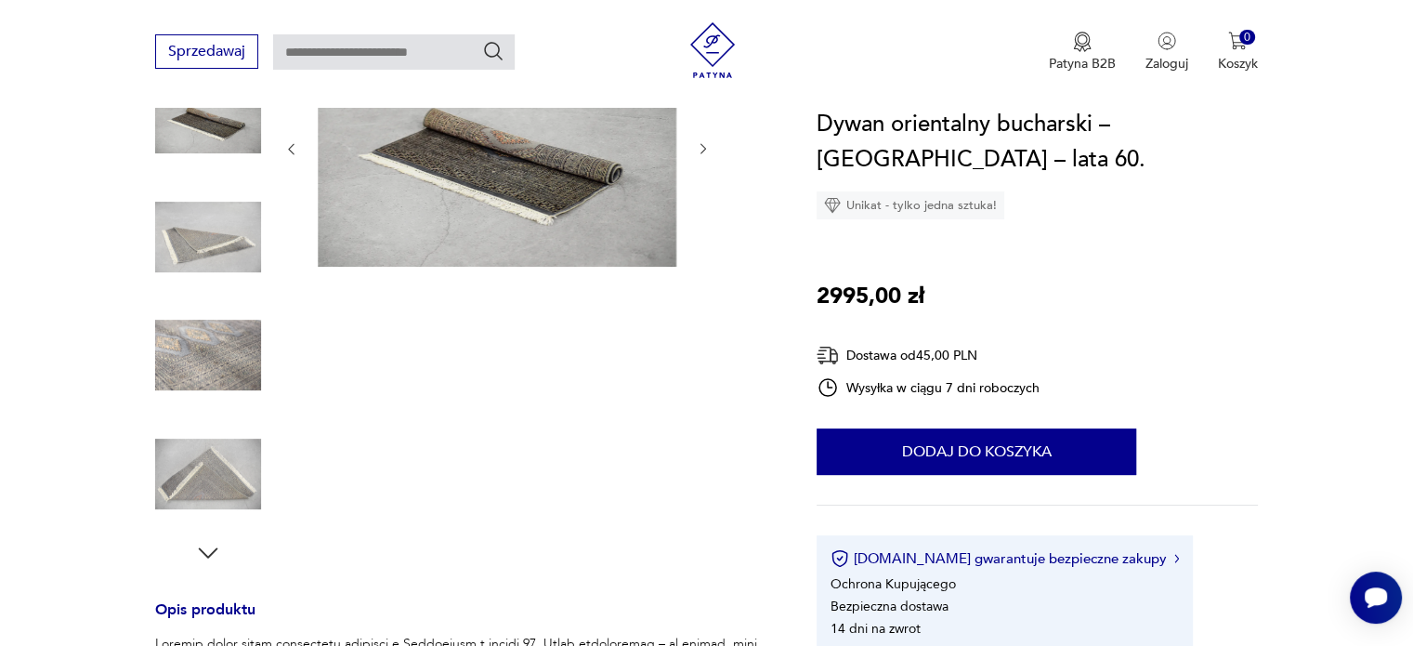
click at [212, 556] on icon "button" at bounding box center [208, 553] width 28 height 28
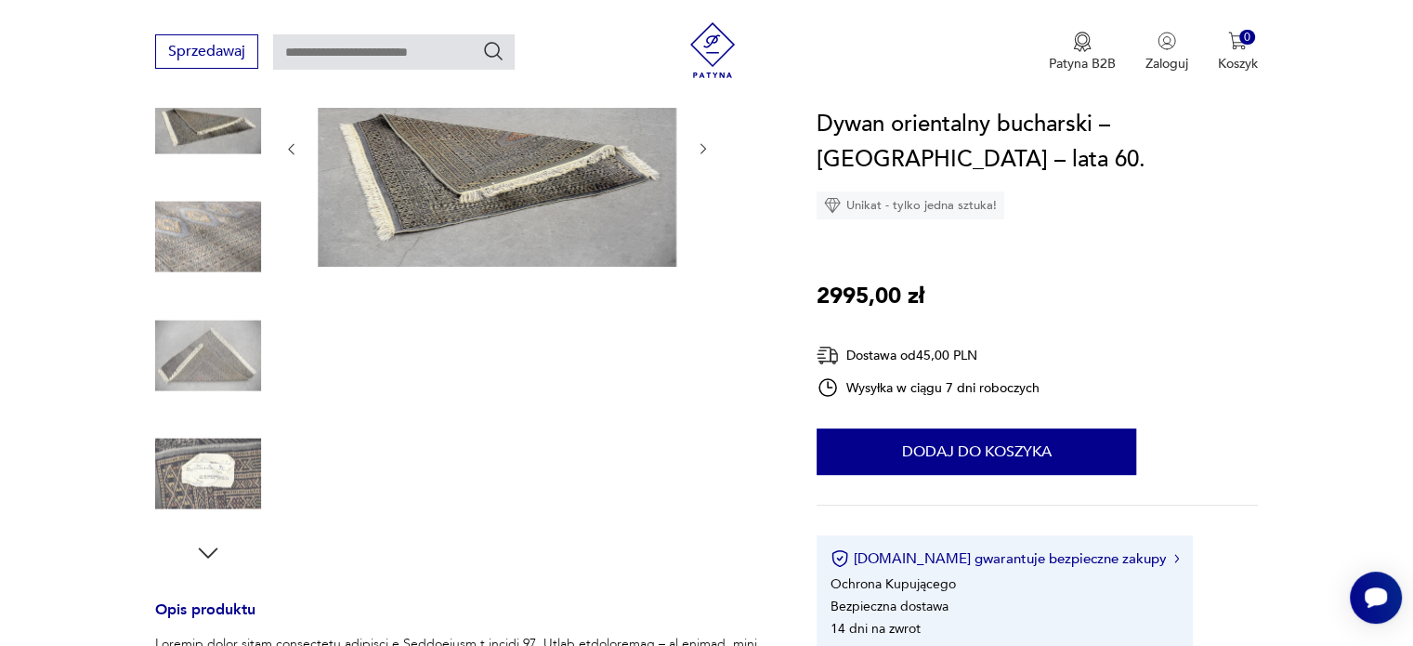
click at [212, 556] on icon "button" at bounding box center [208, 553] width 28 height 28
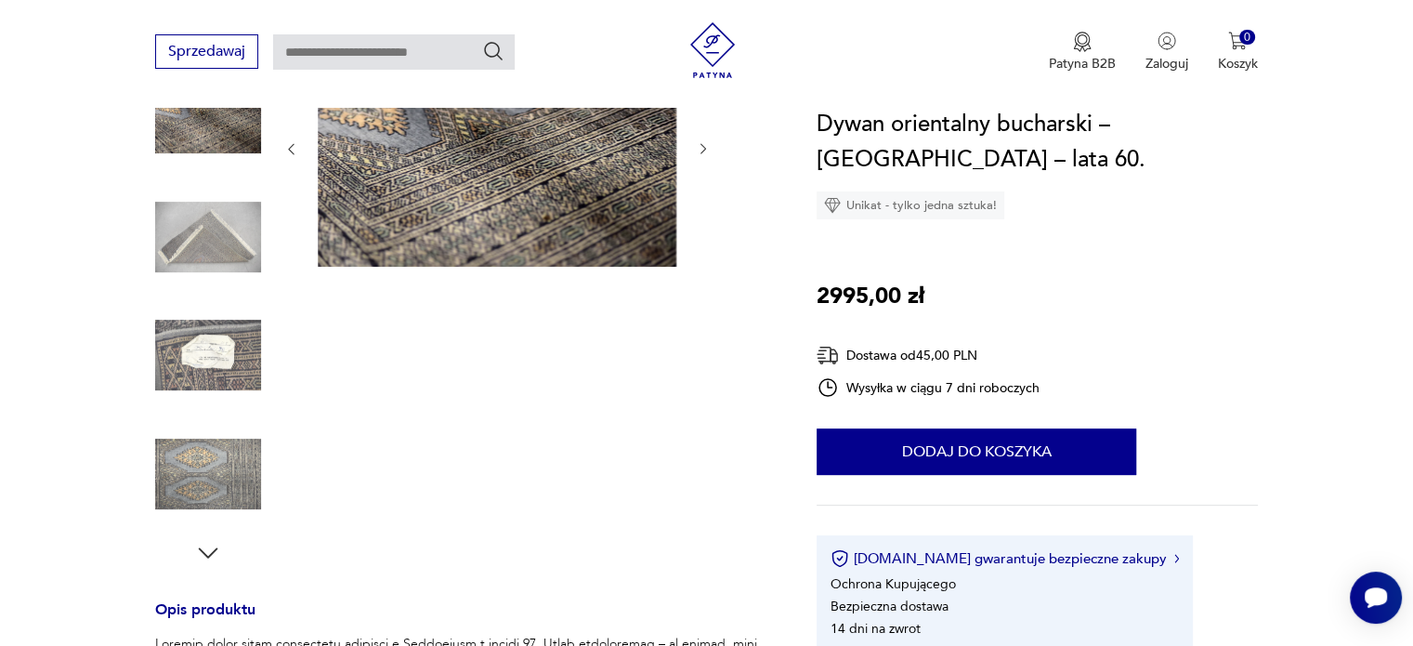
click at [225, 361] on img at bounding box center [208, 355] width 106 height 106
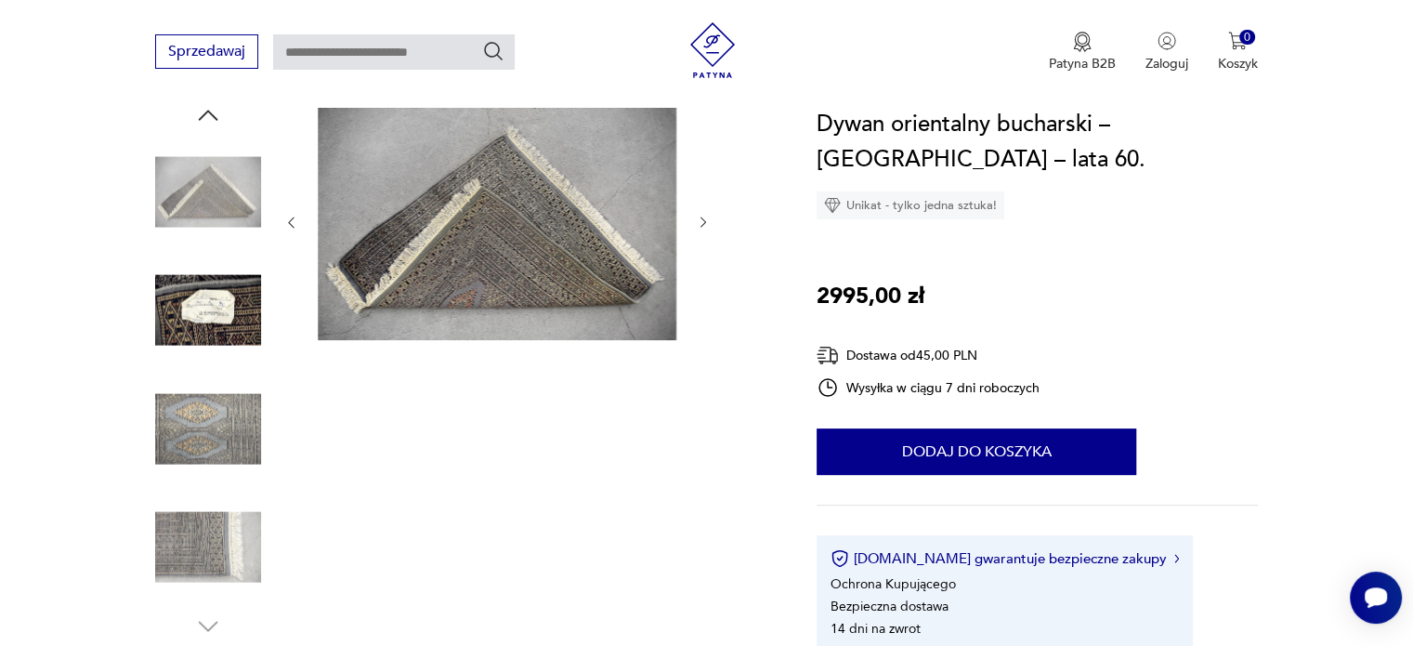
scroll to position [93, 0]
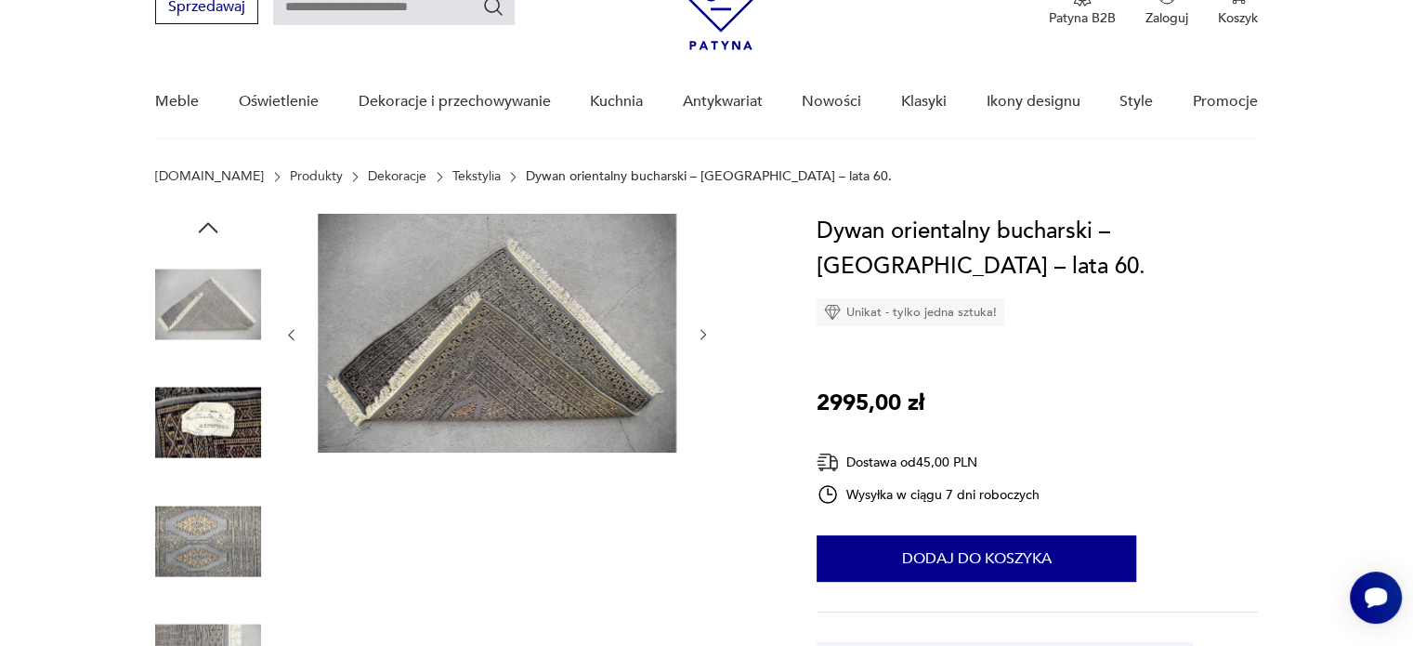
click at [228, 430] on img at bounding box center [208, 423] width 106 height 106
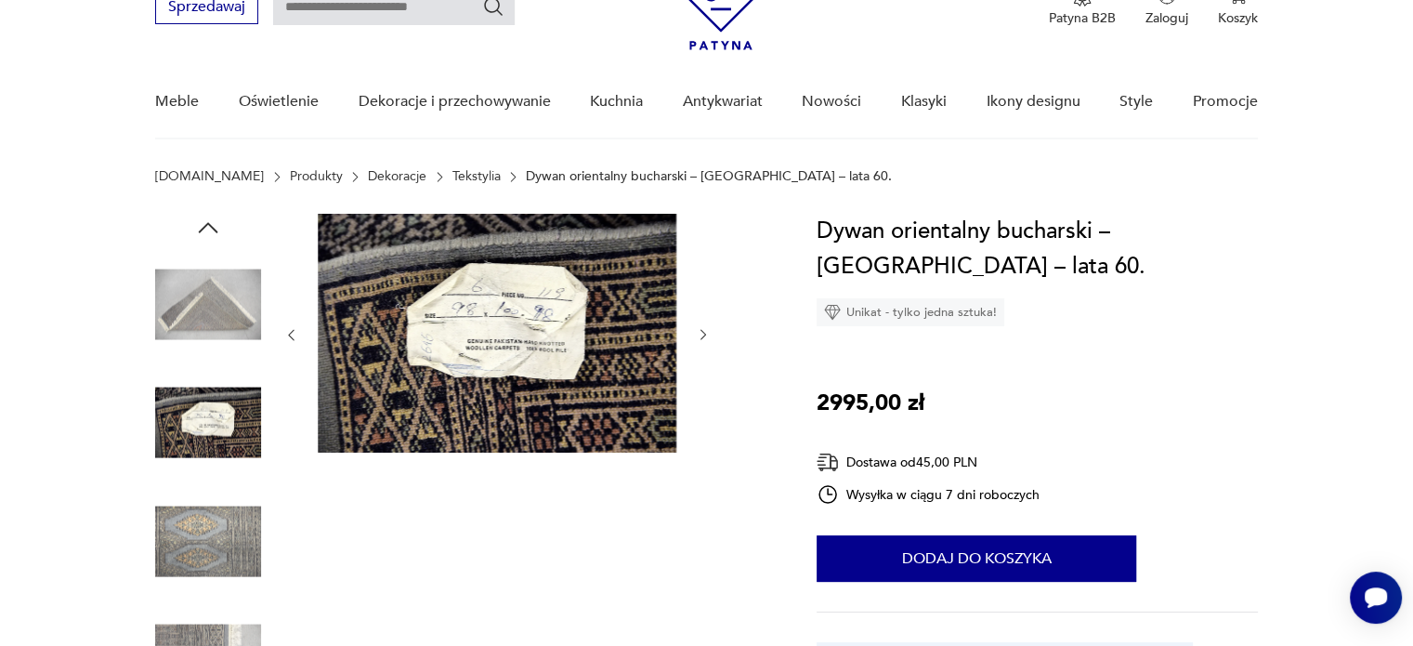
click at [163, 302] on img at bounding box center [208, 304] width 106 height 106
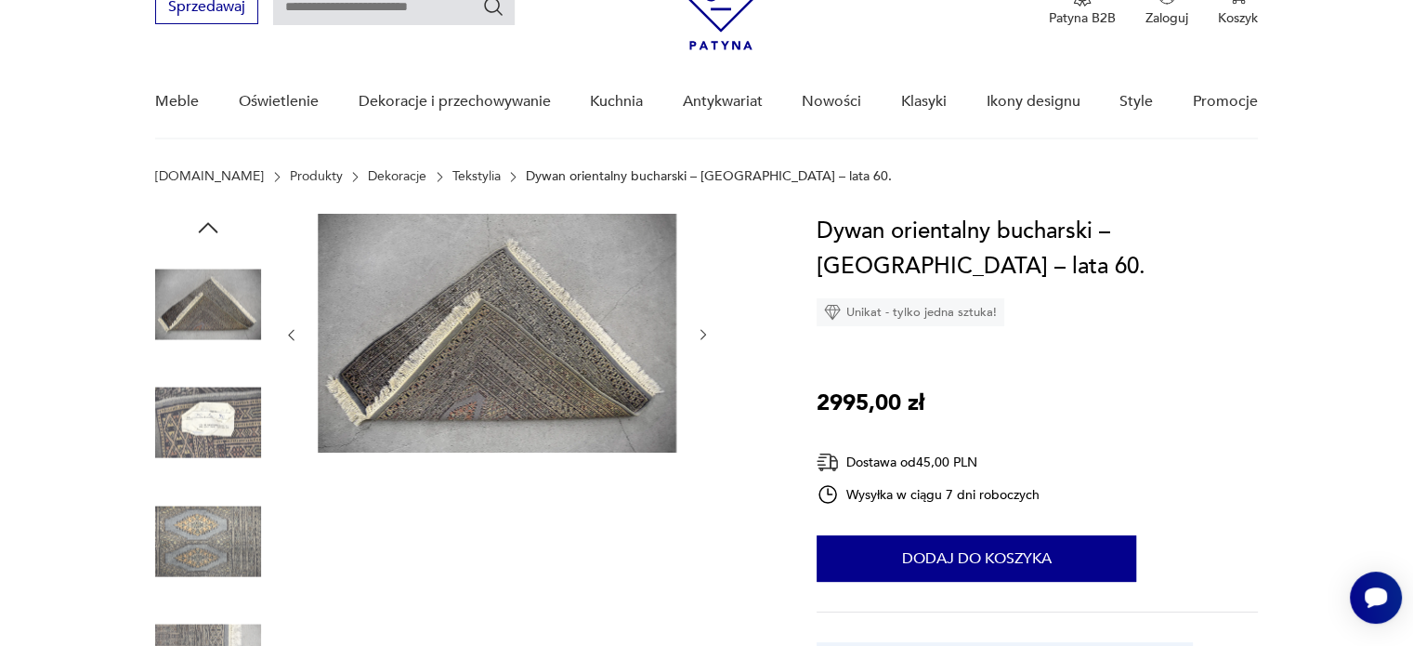
click at [186, 280] on img at bounding box center [208, 304] width 106 height 106
click at [208, 220] on icon "button" at bounding box center [208, 228] width 28 height 28
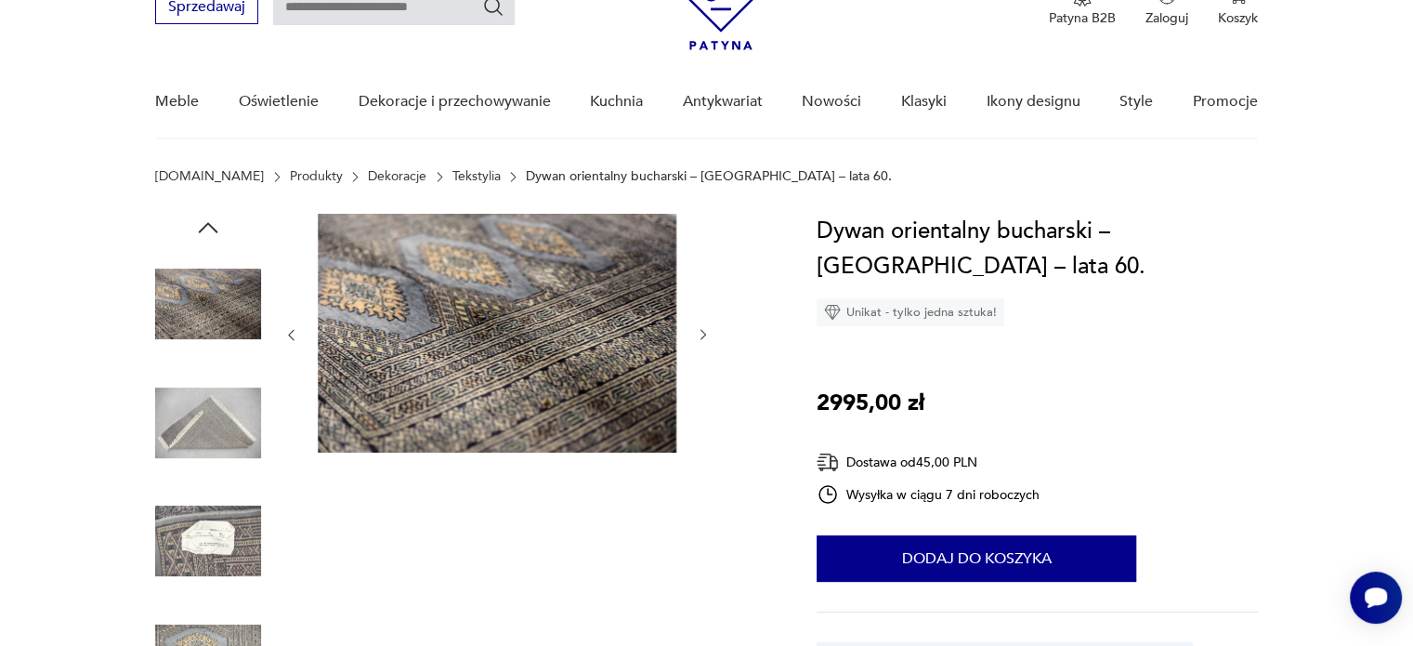
click at [208, 220] on icon "button" at bounding box center [208, 228] width 28 height 28
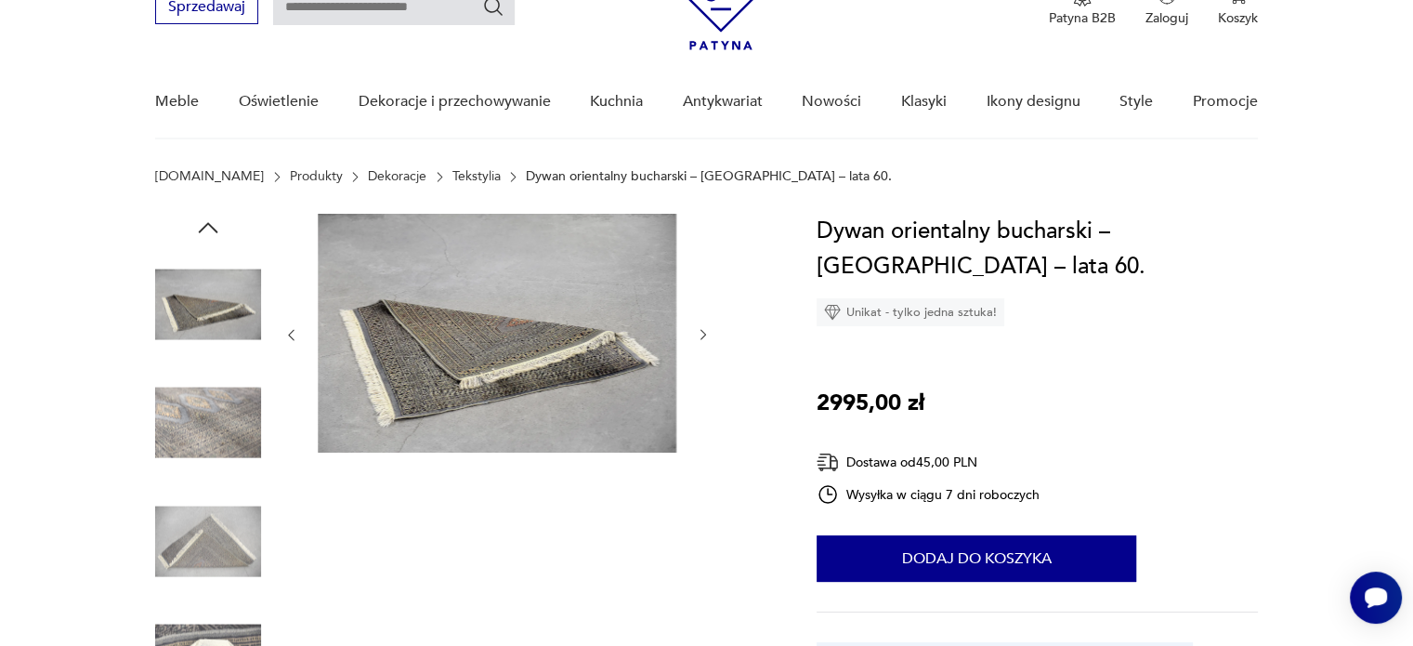
click at [208, 220] on icon "button" at bounding box center [208, 228] width 28 height 28
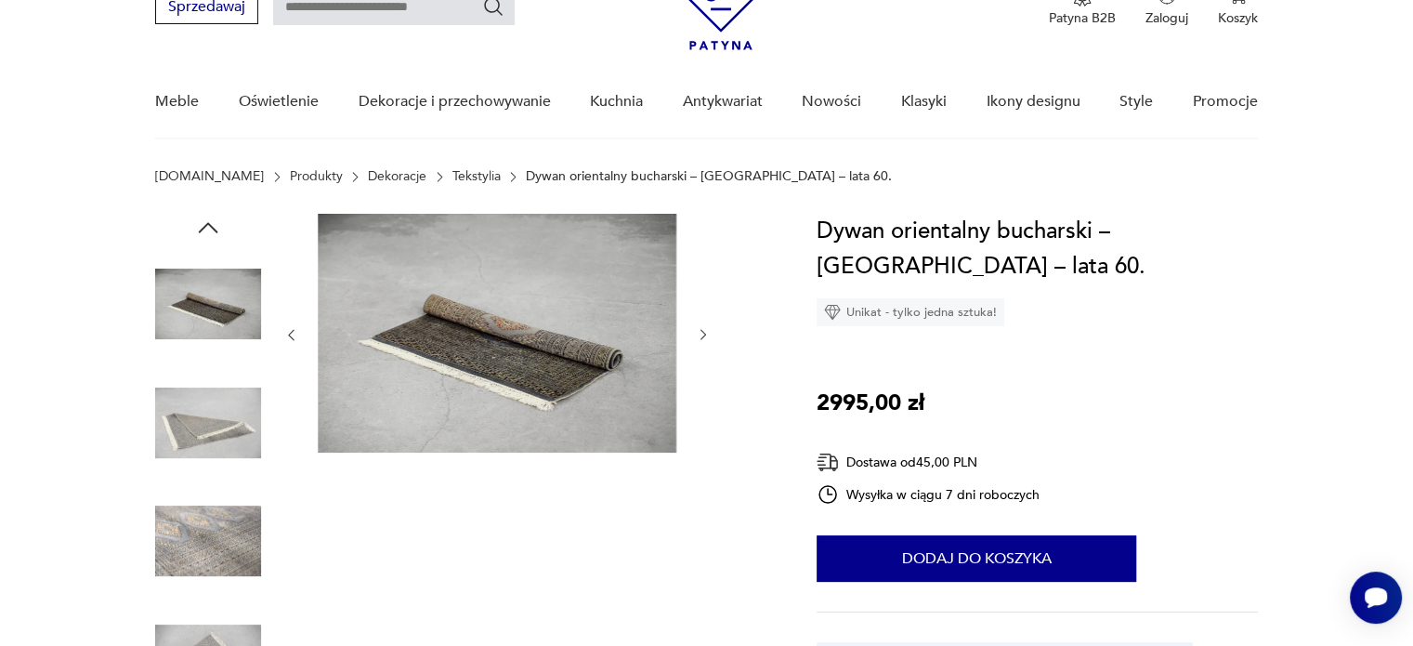
click at [208, 220] on icon "button" at bounding box center [208, 228] width 28 height 28
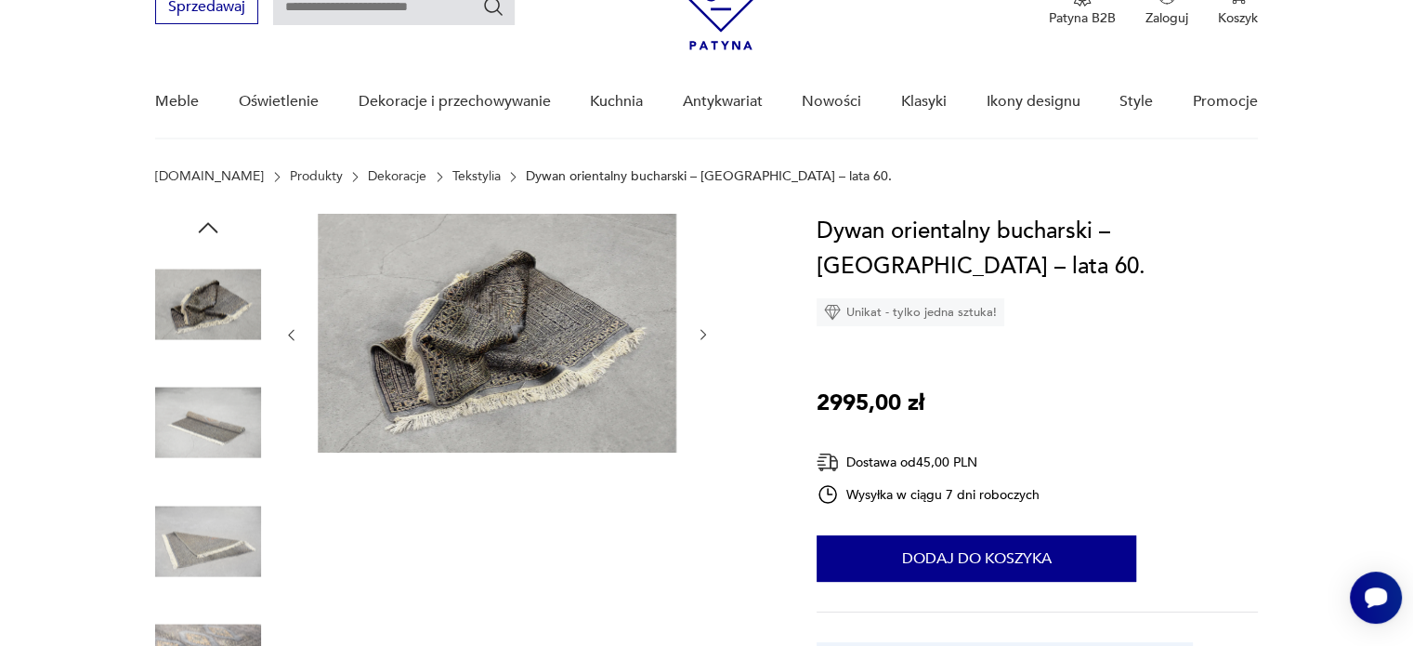
click at [208, 220] on icon "button" at bounding box center [208, 228] width 28 height 28
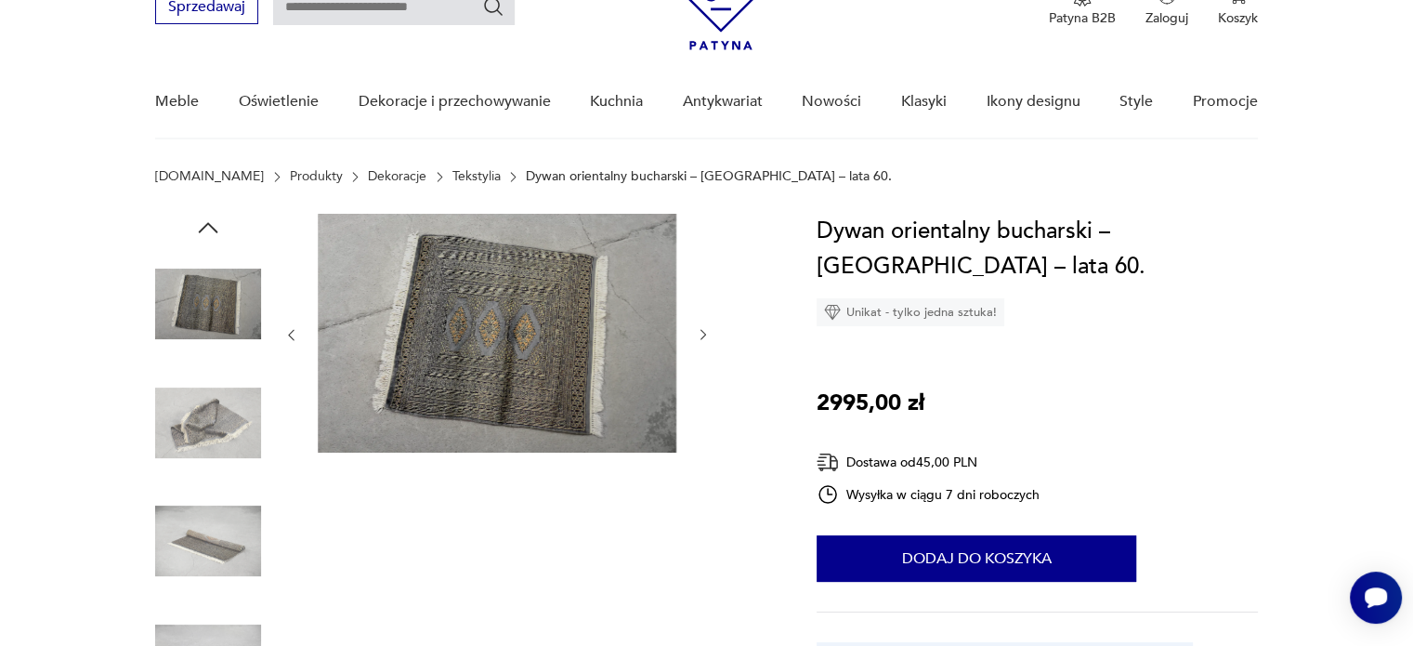
click at [208, 220] on icon "button" at bounding box center [208, 228] width 28 height 28
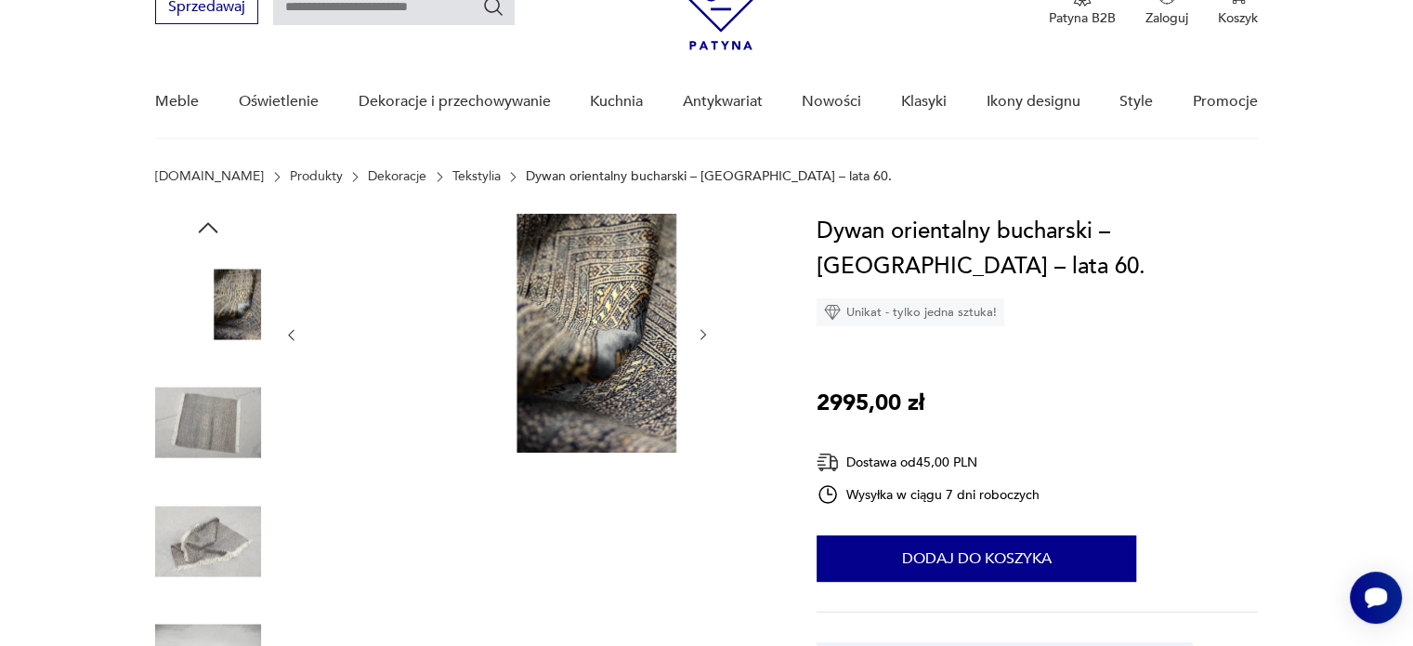
click at [215, 409] on img at bounding box center [208, 423] width 106 height 106
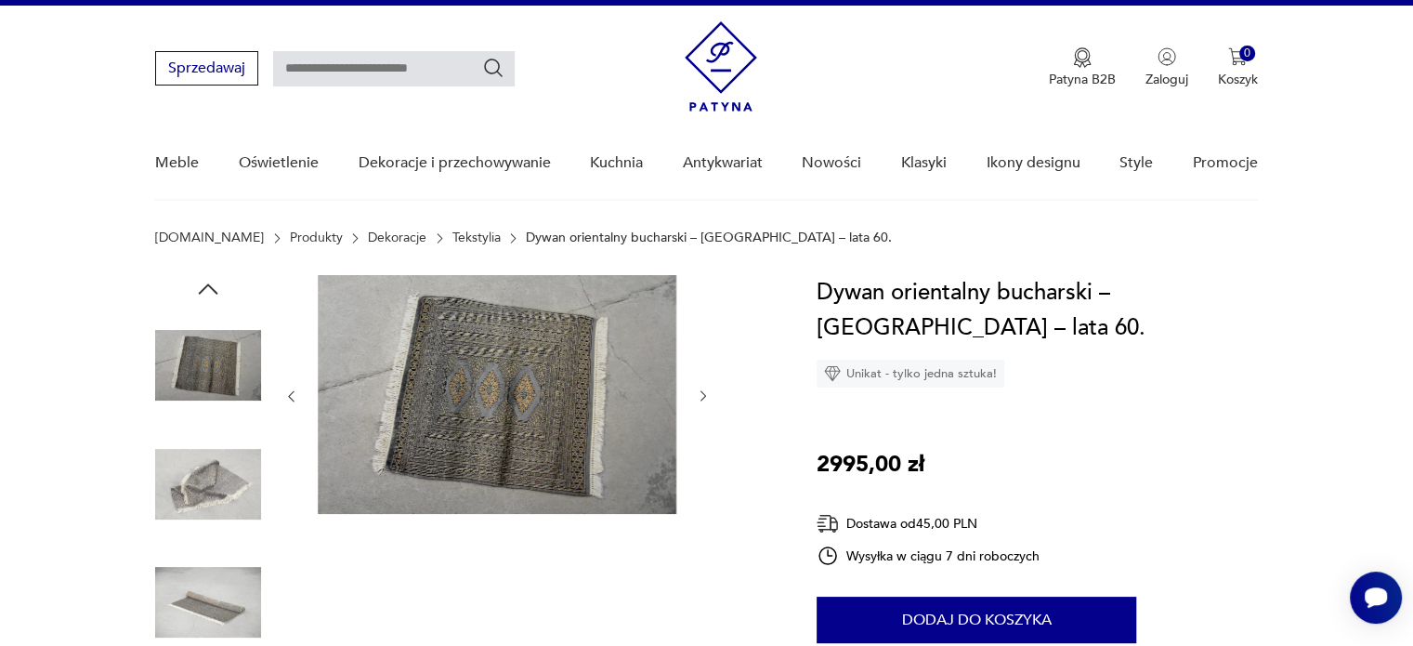
scroll to position [0, 0]
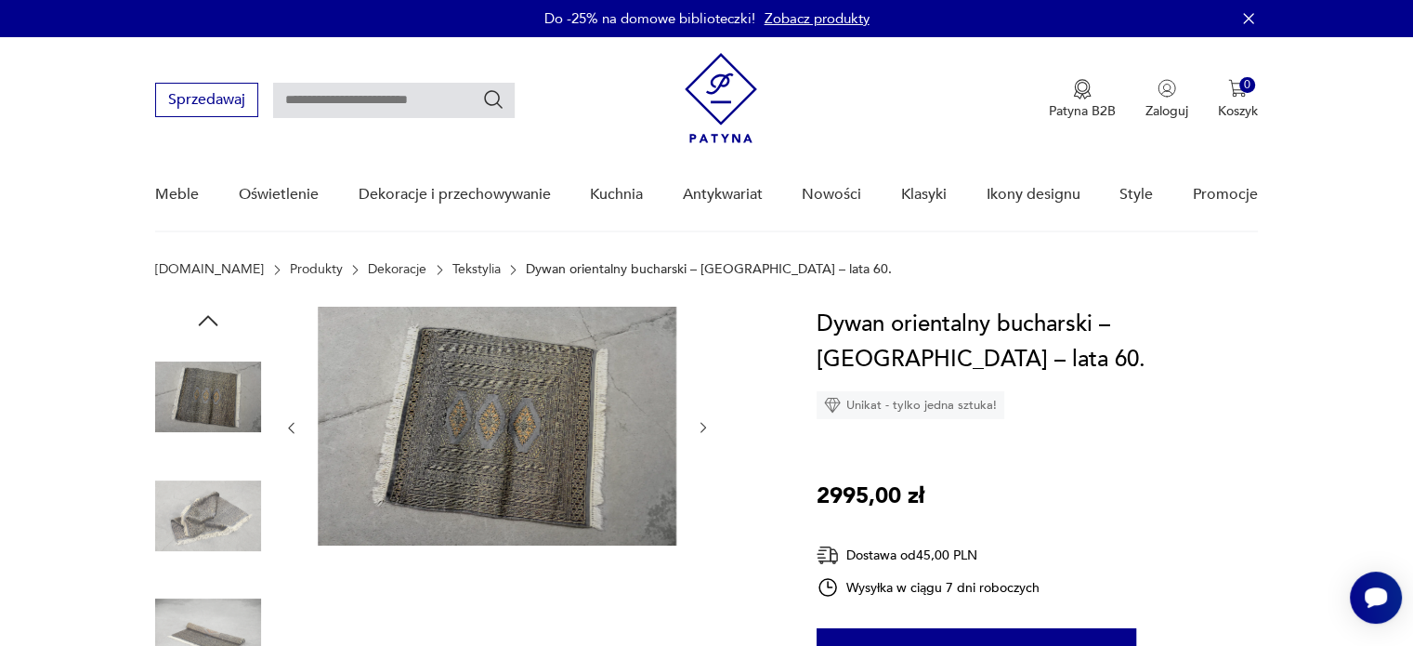
click at [216, 518] on img at bounding box center [208, 516] width 106 height 106
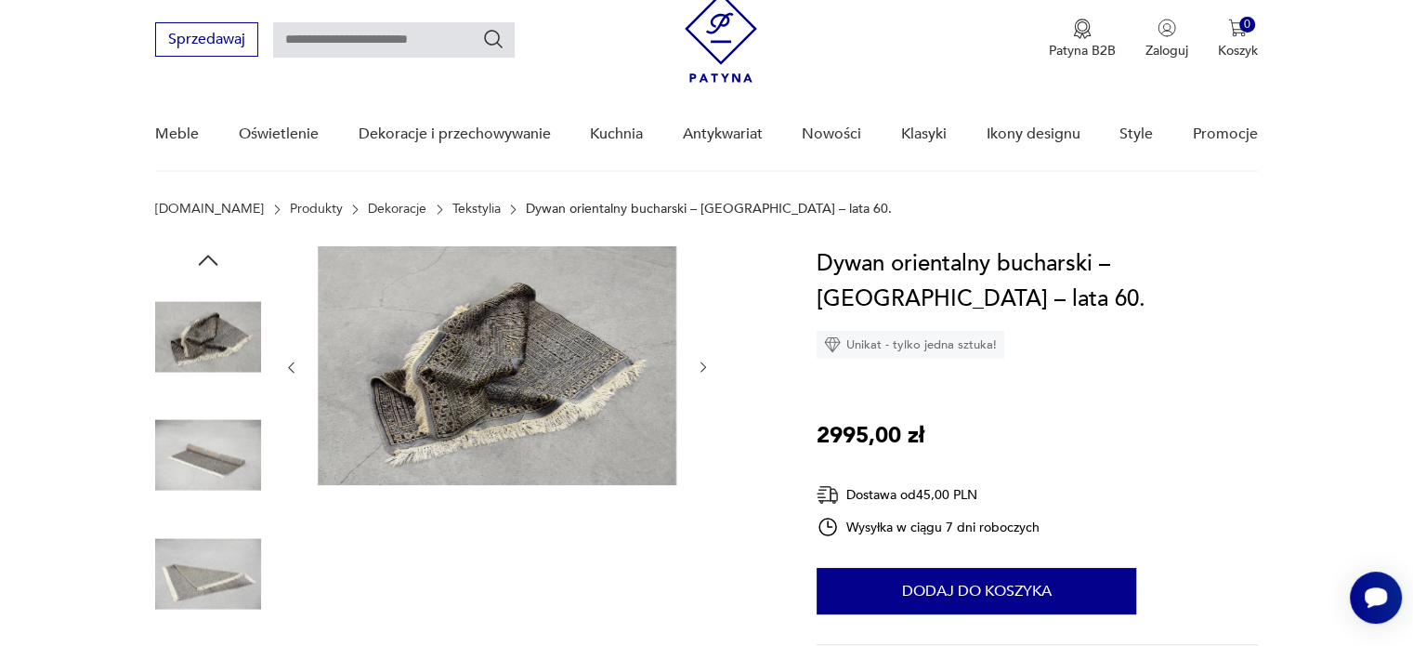
scroll to position [93, 0]
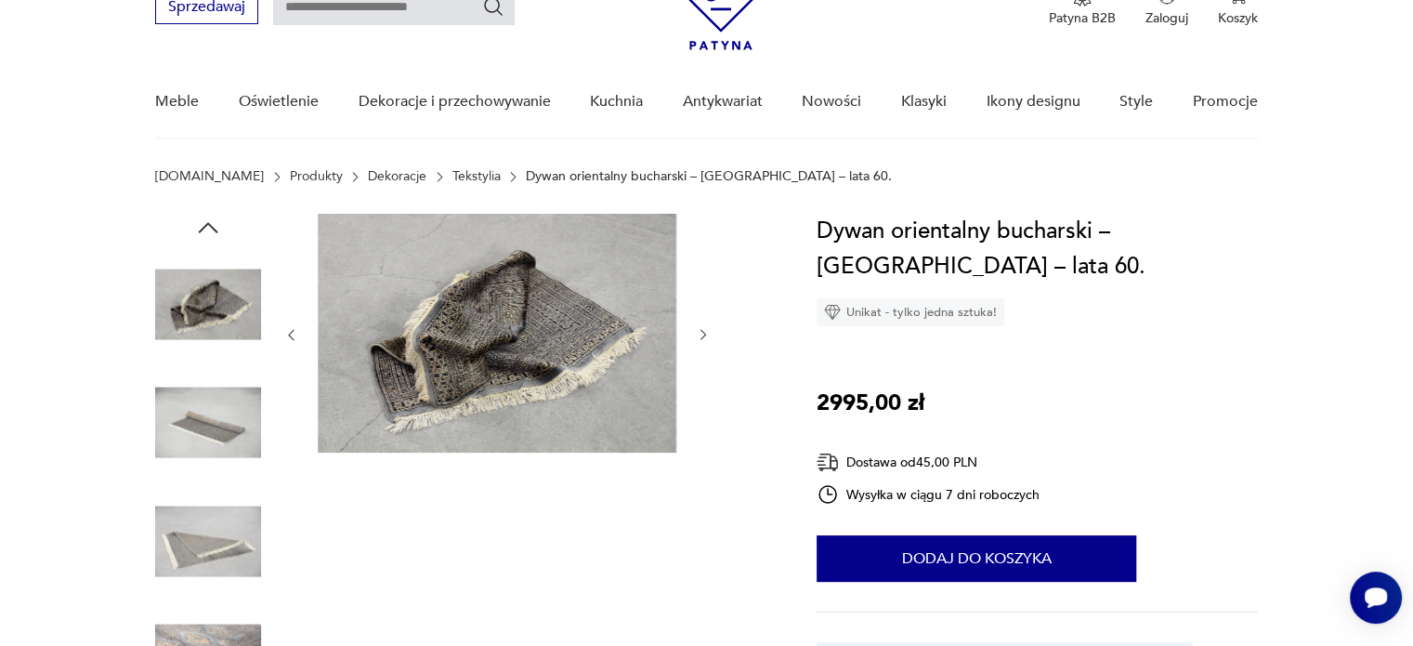
click at [210, 555] on img at bounding box center [208, 541] width 106 height 106
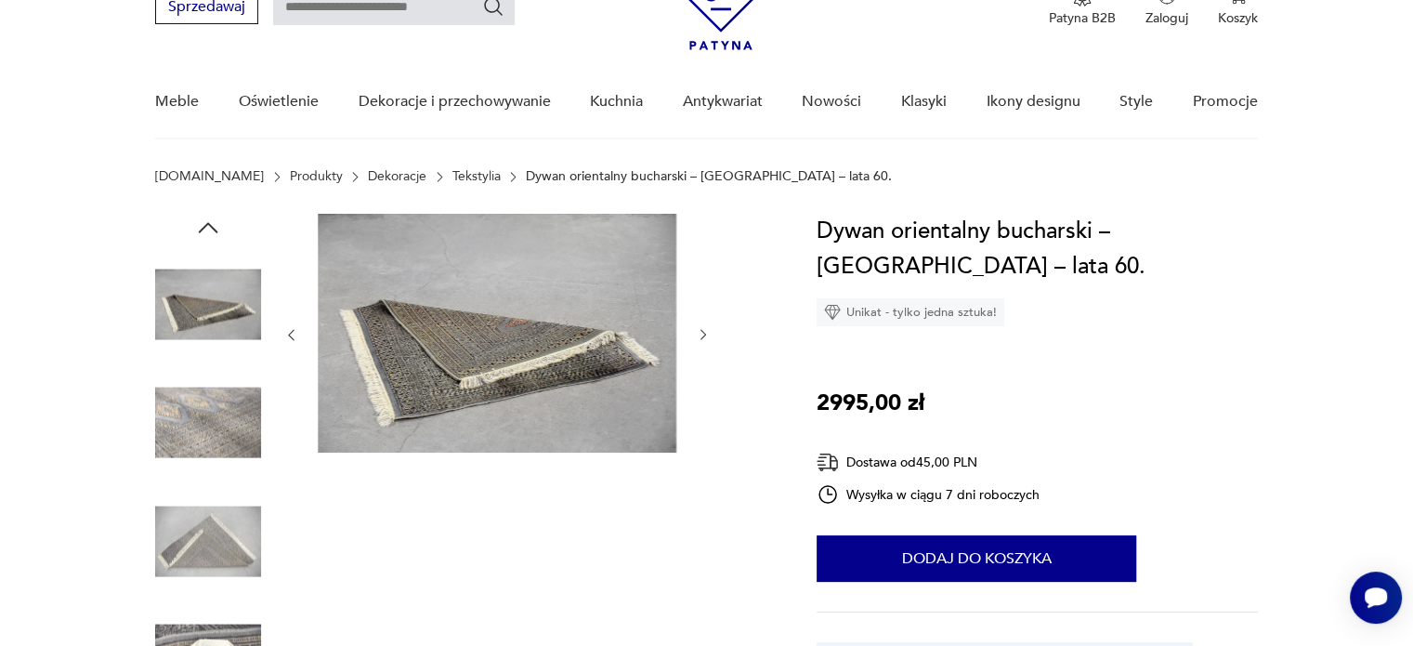
click at [228, 411] on img at bounding box center [208, 423] width 106 height 106
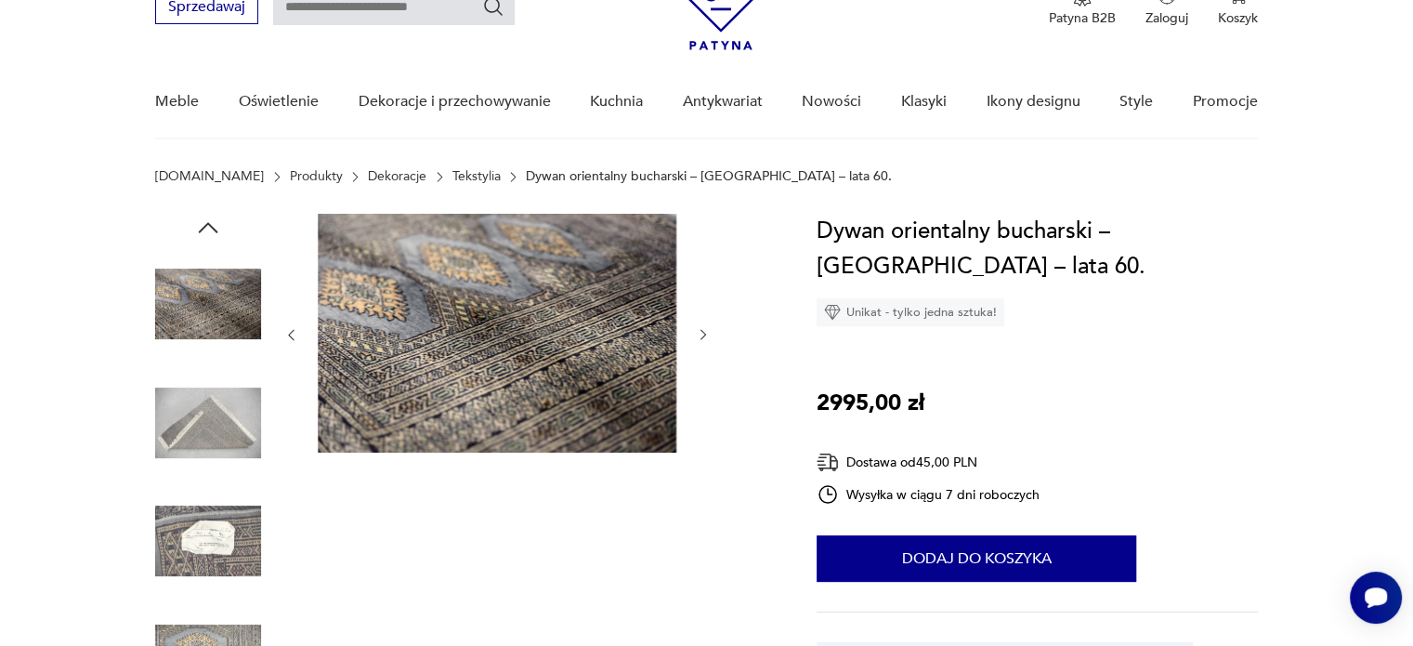
click at [228, 467] on img at bounding box center [208, 423] width 106 height 106
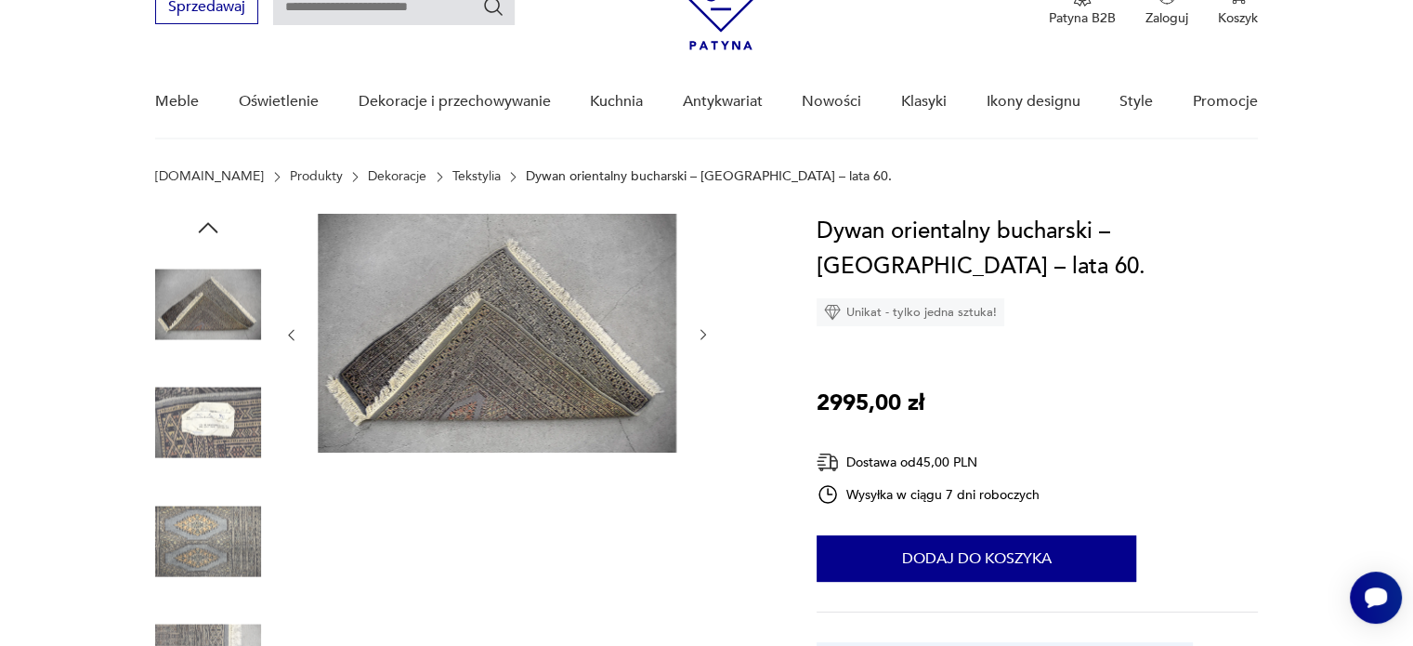
click at [229, 474] on img at bounding box center [208, 423] width 106 height 106
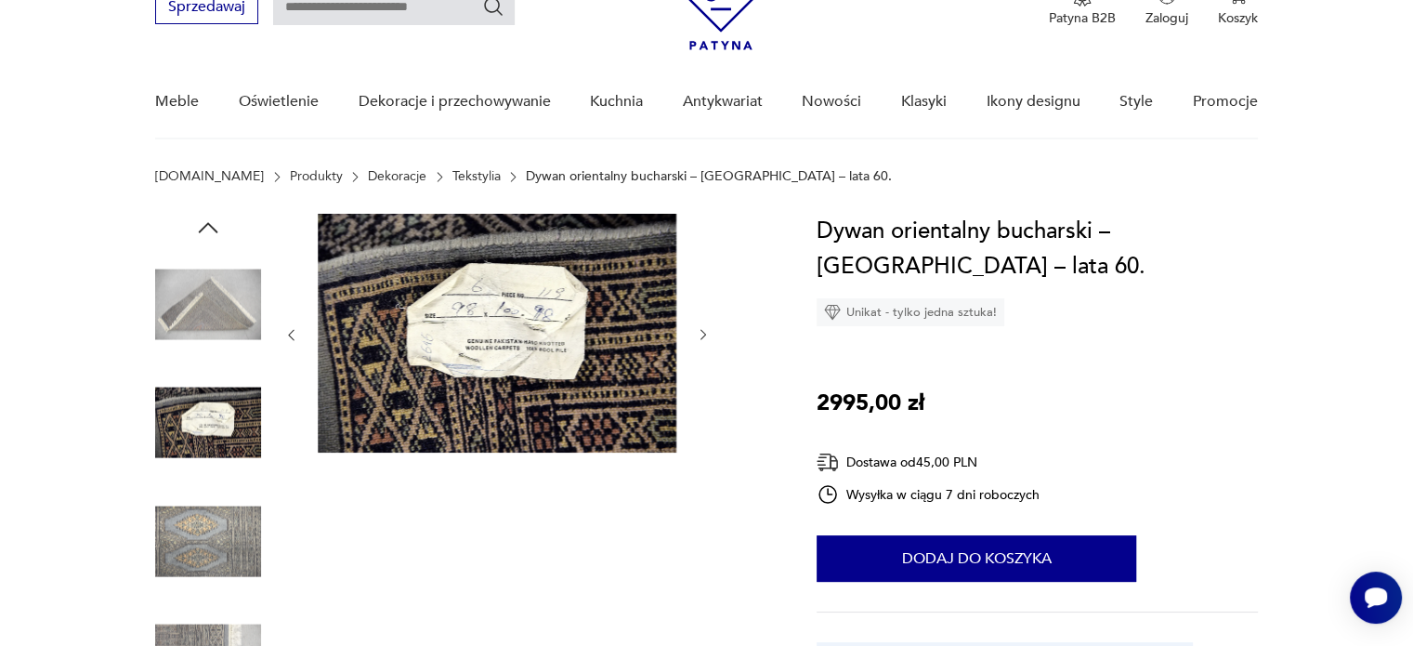
click at [230, 518] on img at bounding box center [208, 541] width 106 height 106
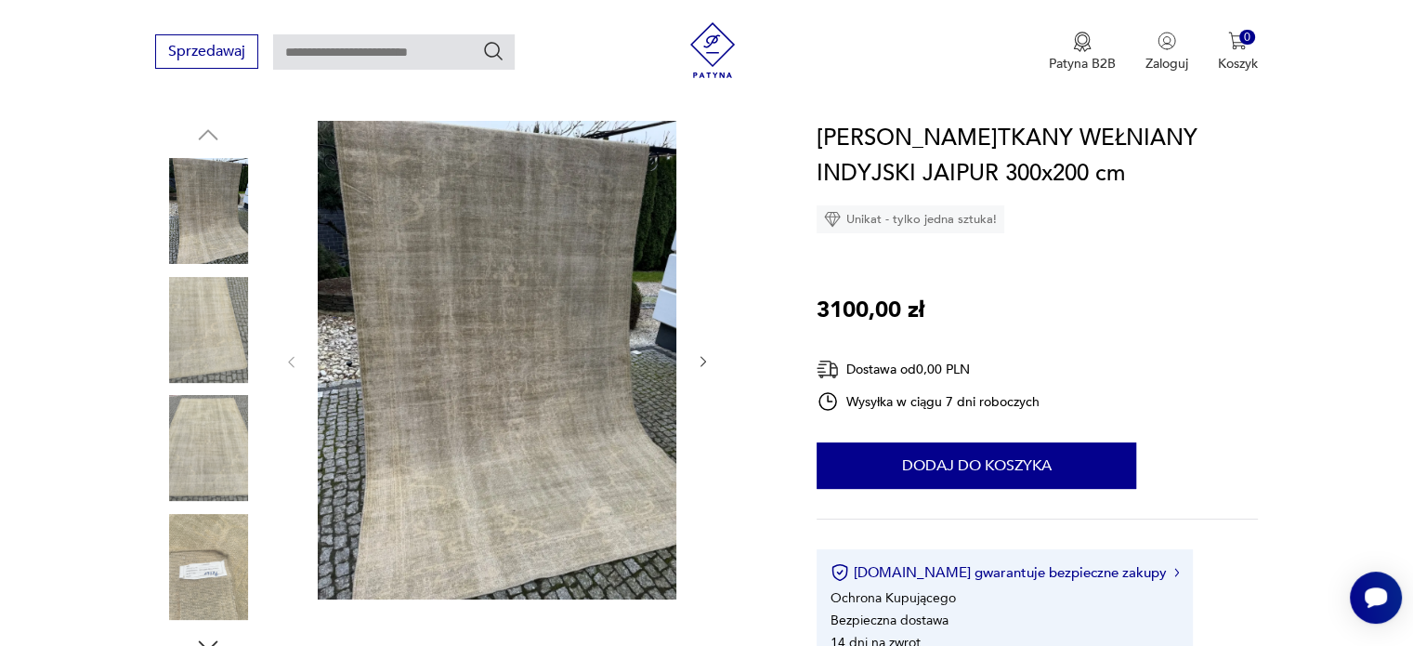
click at [693, 368] on div at bounding box center [496, 362] width 427 height 482
click at [702, 367] on icon "button" at bounding box center [704, 362] width 16 height 16
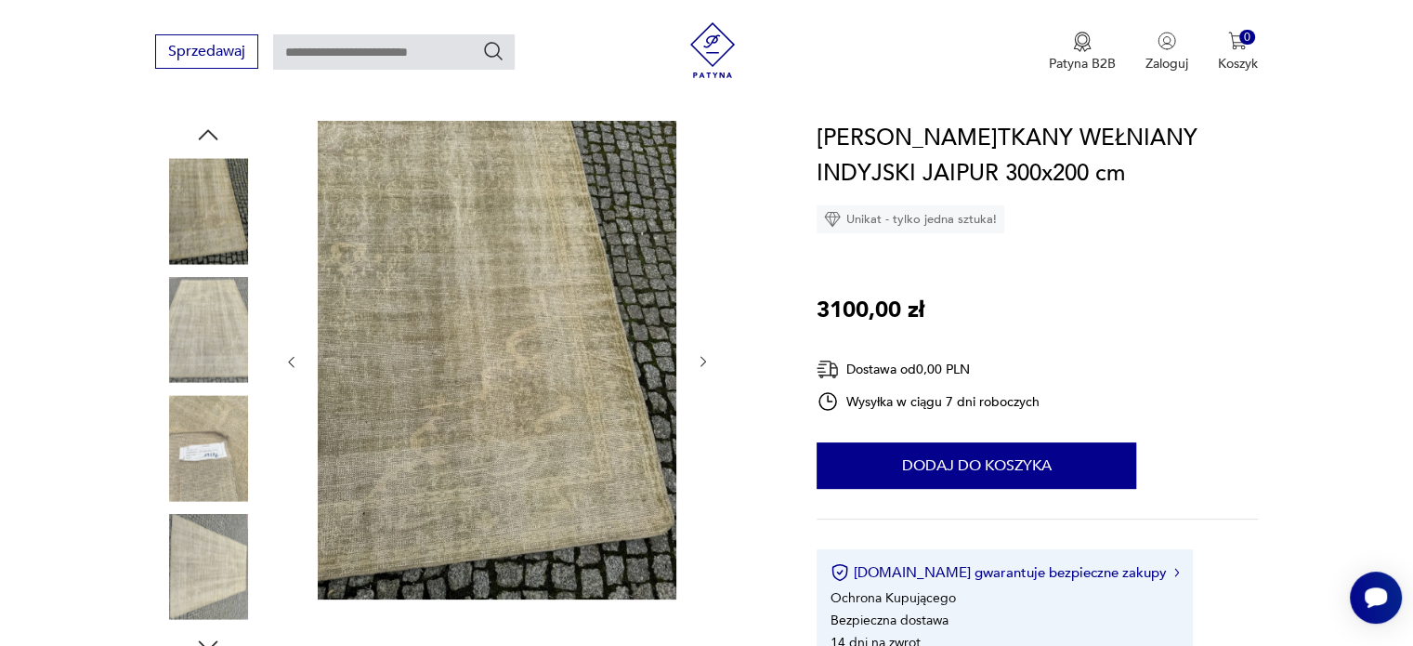
click at [702, 367] on icon "button" at bounding box center [704, 362] width 16 height 16
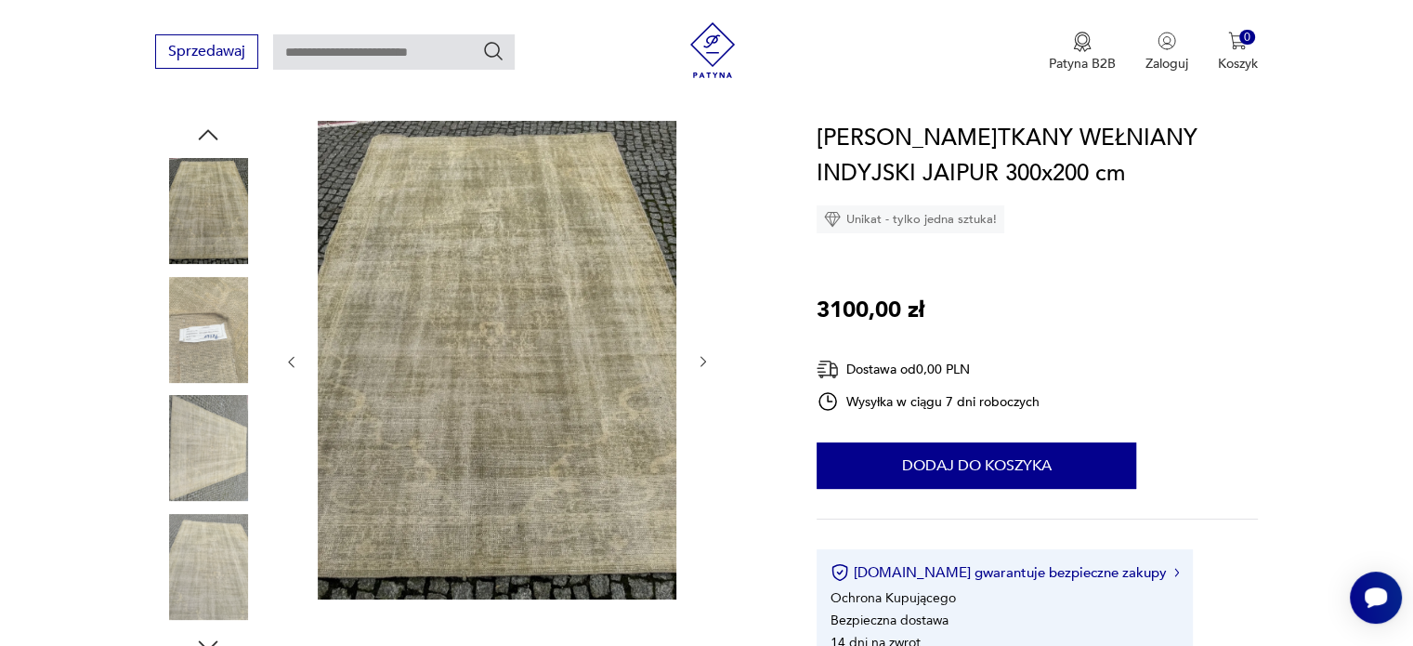
click at [702, 367] on icon "button" at bounding box center [704, 362] width 16 height 16
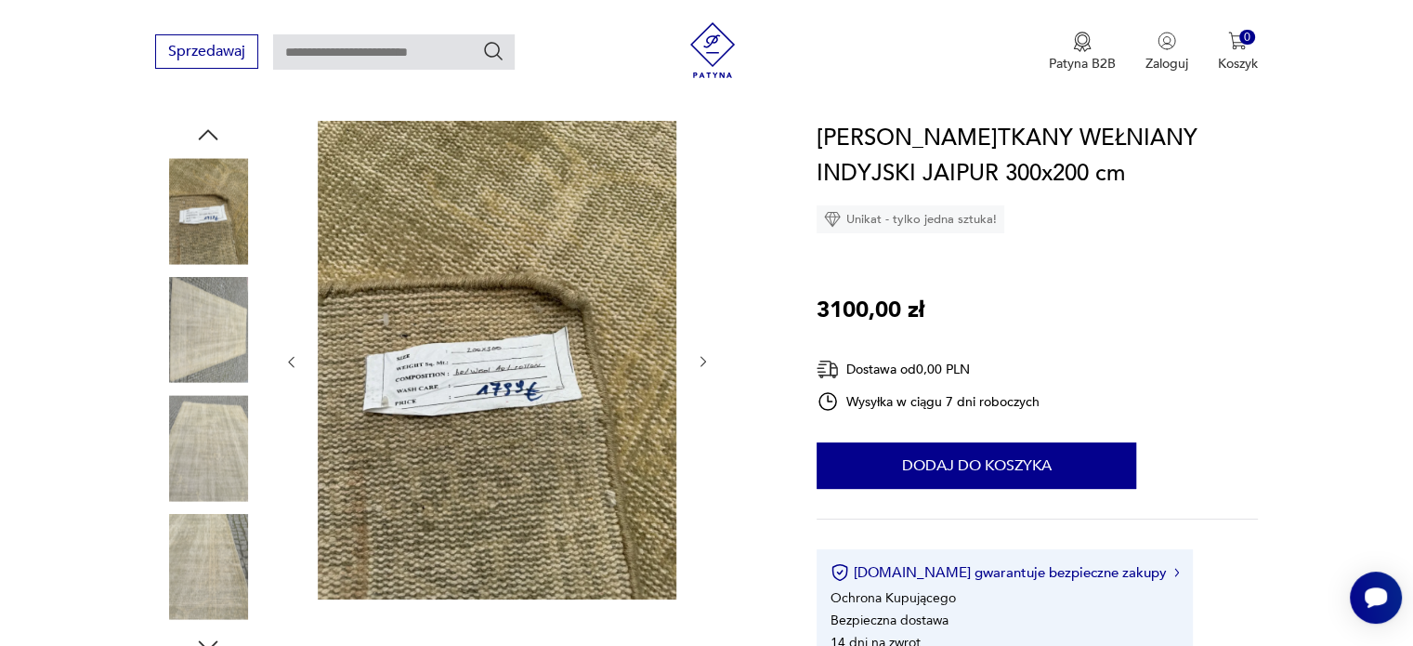
click at [702, 367] on icon "button" at bounding box center [704, 362] width 16 height 16
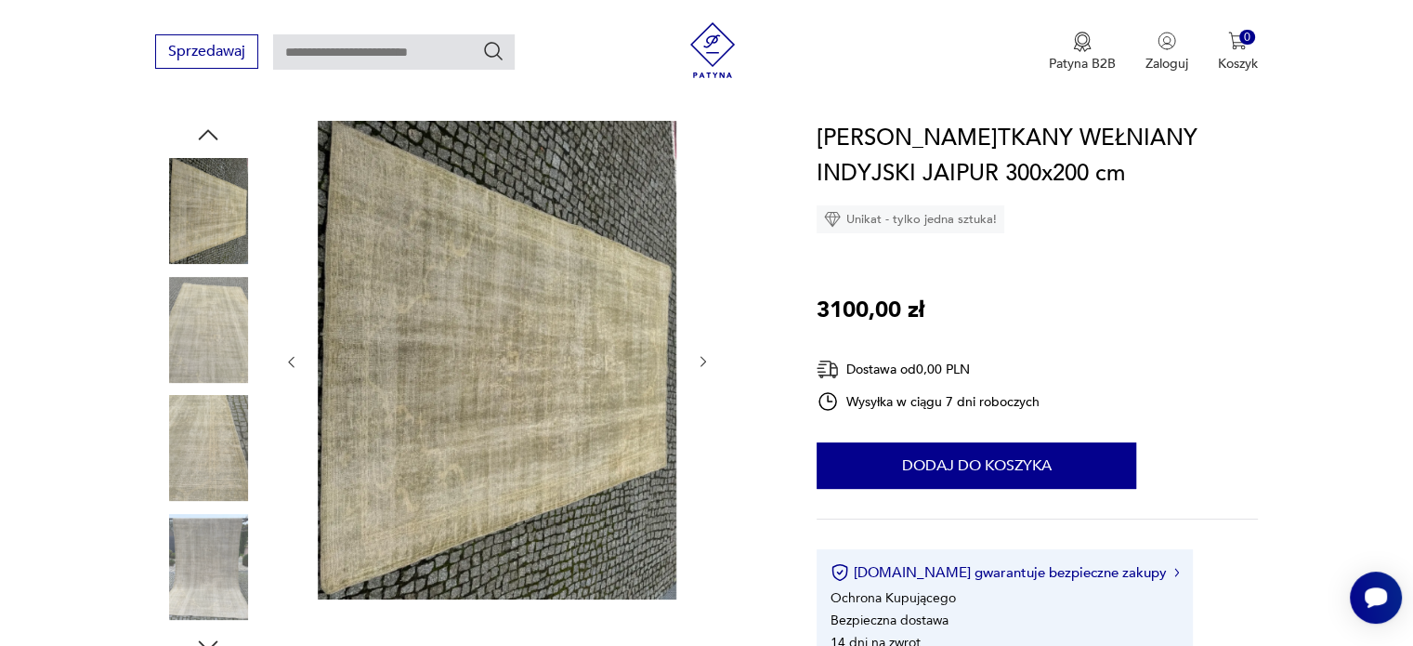
click at [702, 367] on icon "button" at bounding box center [704, 362] width 16 height 16
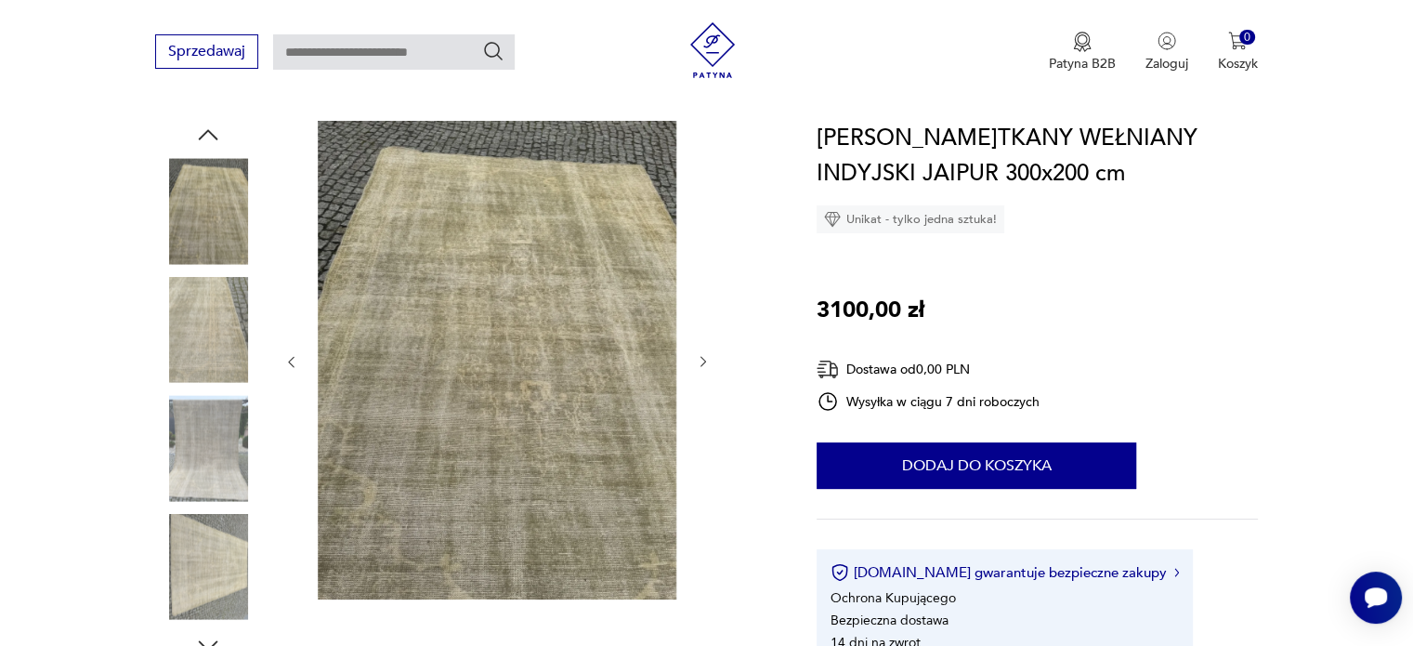
click at [702, 367] on icon "button" at bounding box center [704, 362] width 16 height 16
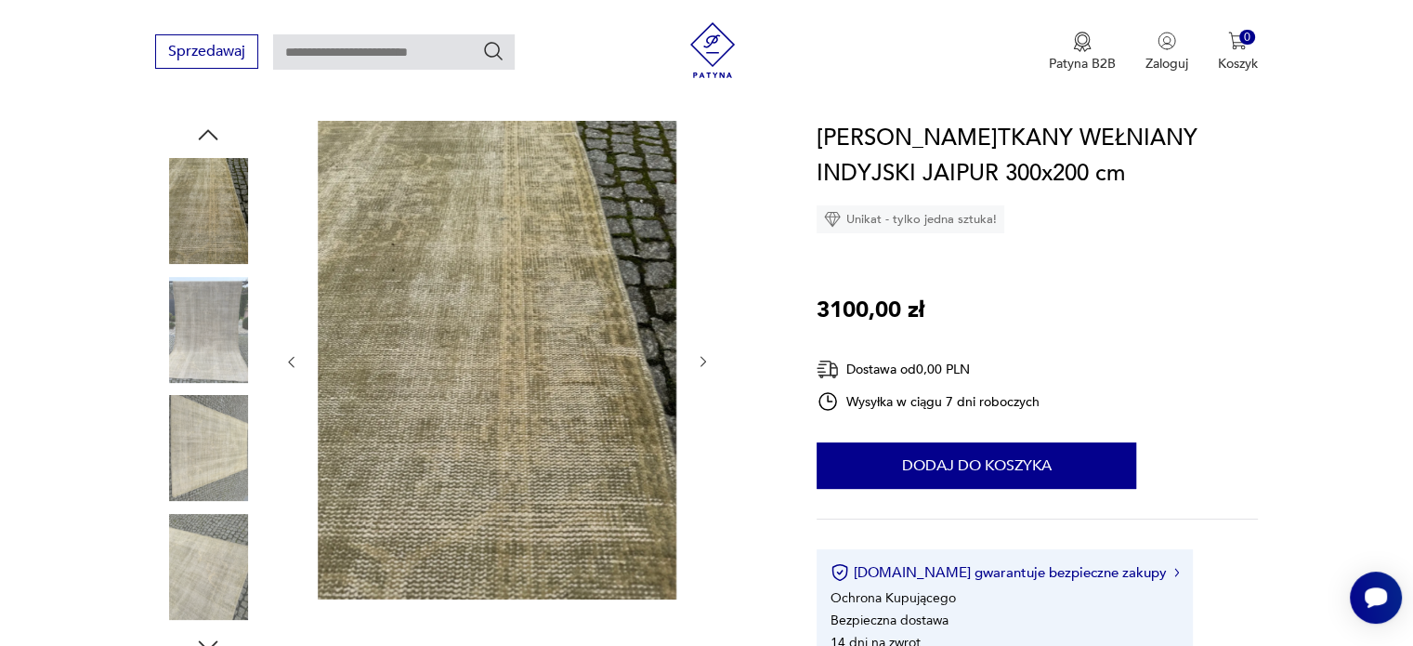
click at [702, 367] on icon "button" at bounding box center [704, 362] width 16 height 16
